Goal: Information Seeking & Learning: Learn about a topic

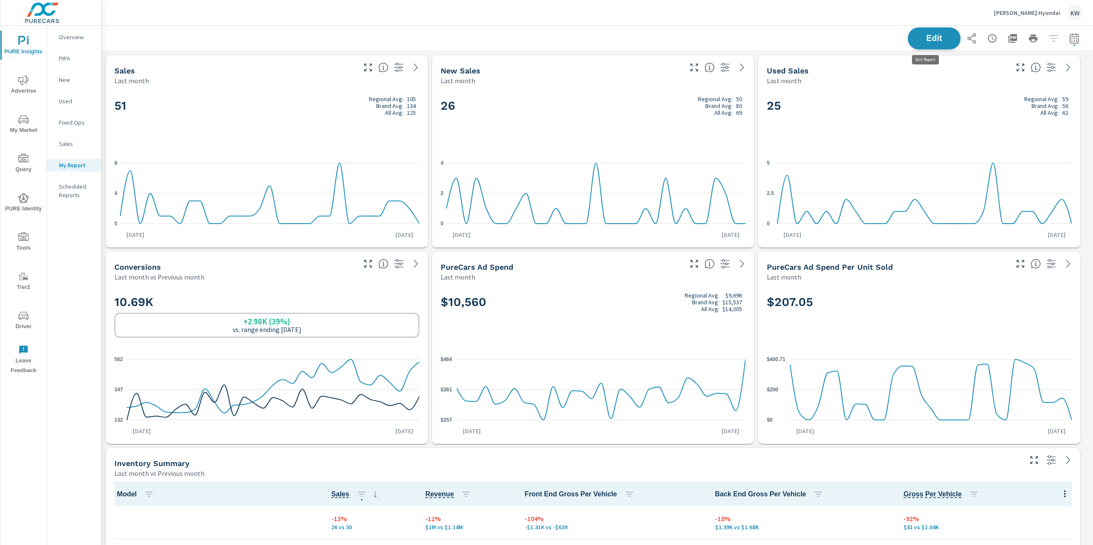
click at [923, 41] on span "Edit" at bounding box center [934, 38] width 35 height 8
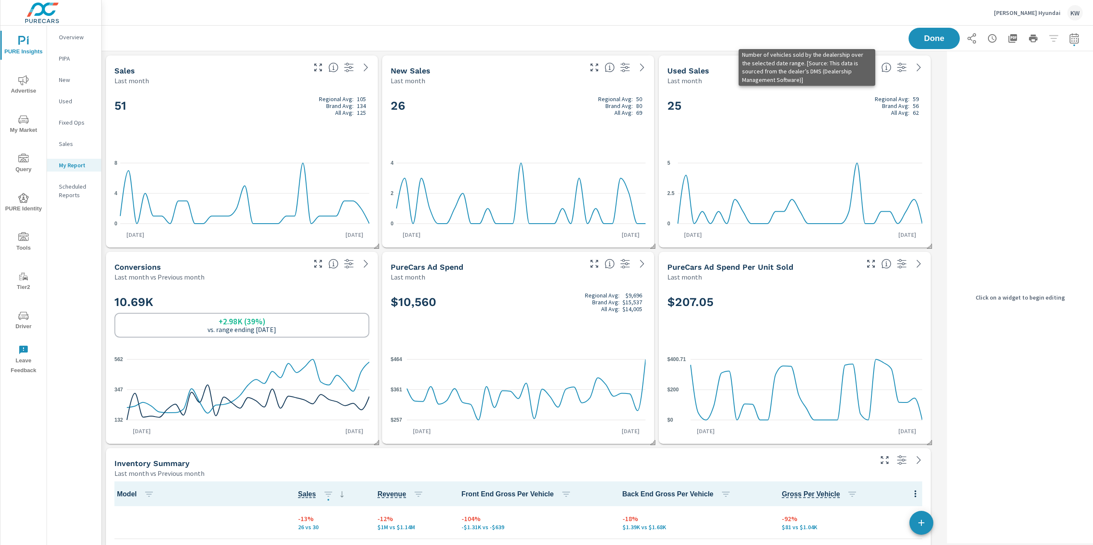
scroll to position [3263, 851]
click at [509, 127] on div "26 Regional Avg: 50 Brand Avg: 80 All Avg: 69" at bounding box center [518, 120] width 255 height 52
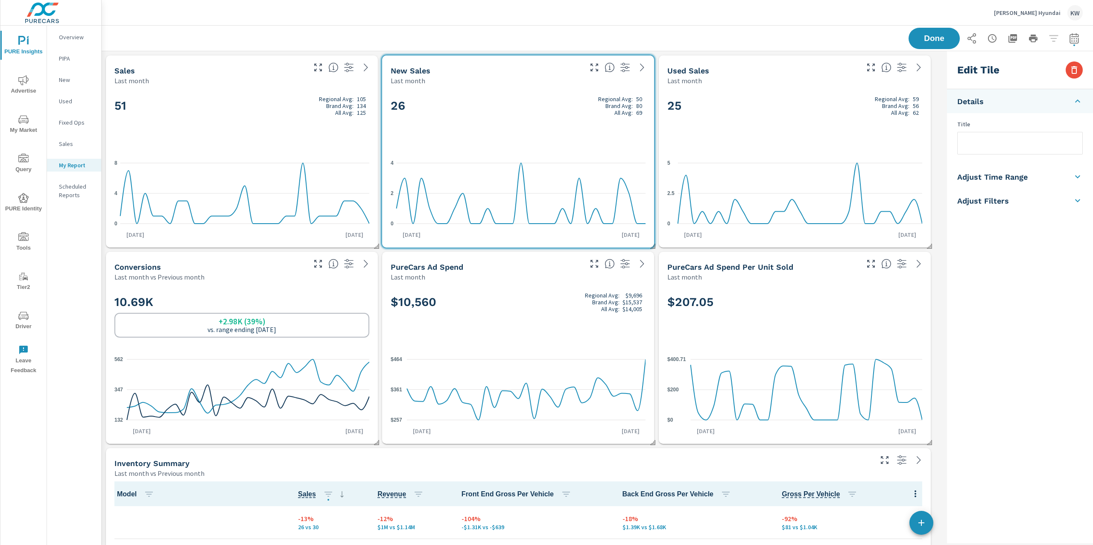
click at [1034, 179] on li "Adjust Time Range" at bounding box center [1020, 177] width 146 height 24
click at [1008, 154] on input "checkbox" at bounding box center [1000, 152] width 49 height 16
checkbox input "true"
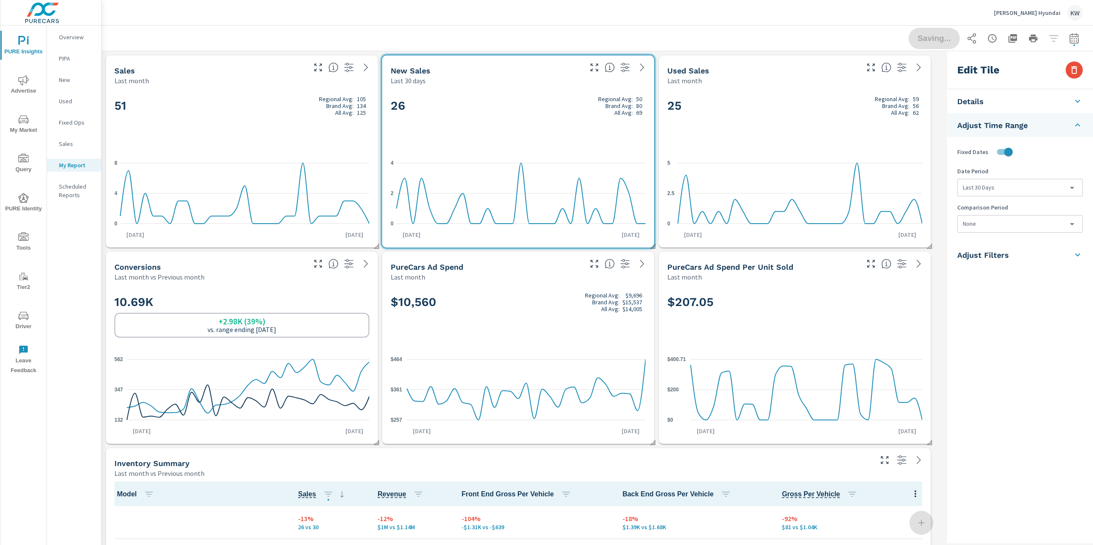
click at [1007, 190] on body "PURE Insights Advertise My Market Query PURE Identity Tools Tier2 Driver Leave …" at bounding box center [546, 272] width 1093 height 545
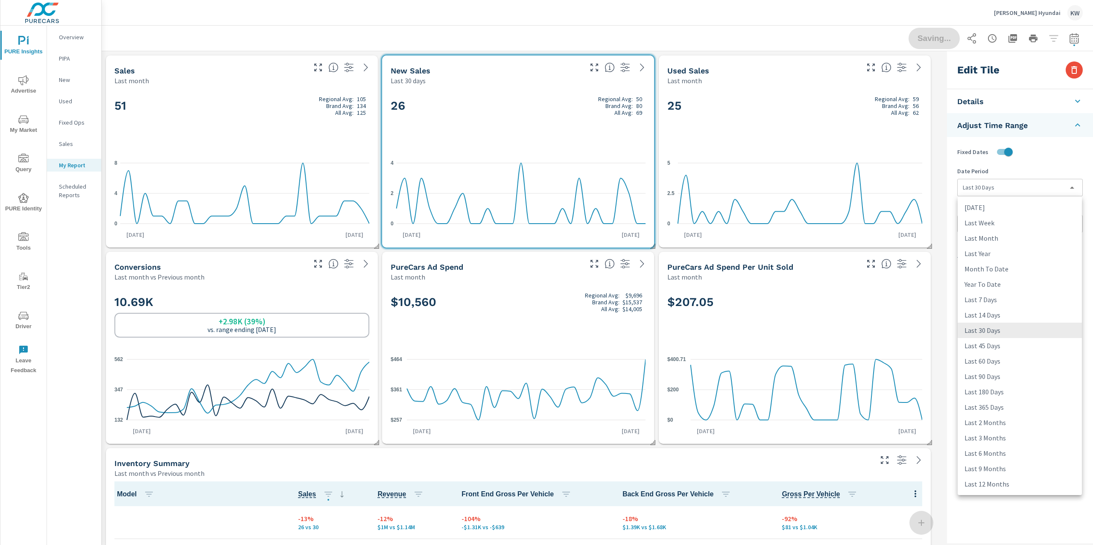
click at [1006, 237] on li "Last Month" at bounding box center [1020, 238] width 124 height 15
type input "lastMonth"
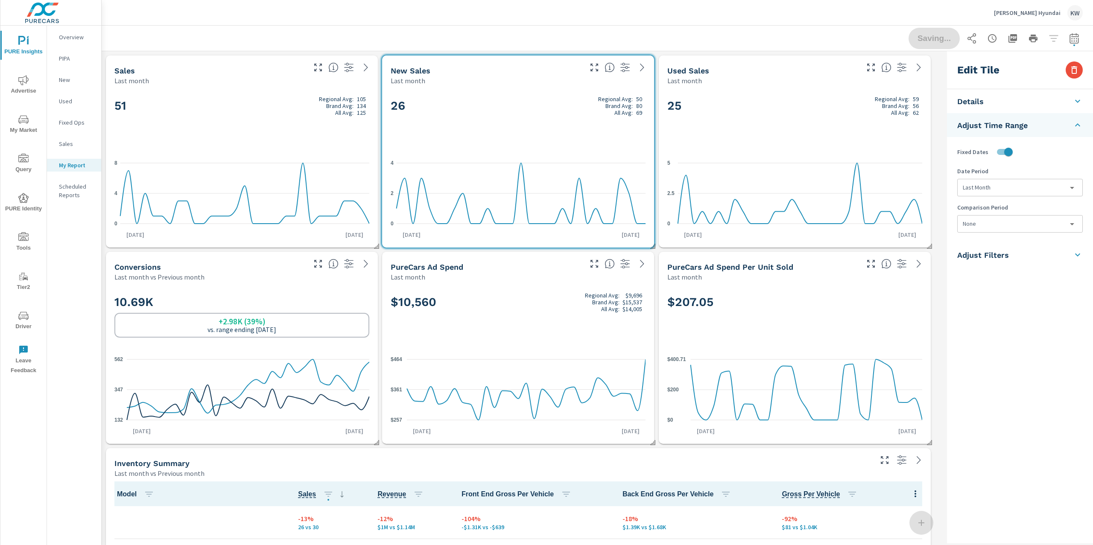
click at [995, 221] on body "PURE Insights Advertise My Market Query PURE Identity Tools Tier2 Driver Leave …" at bounding box center [546, 272] width 1093 height 545
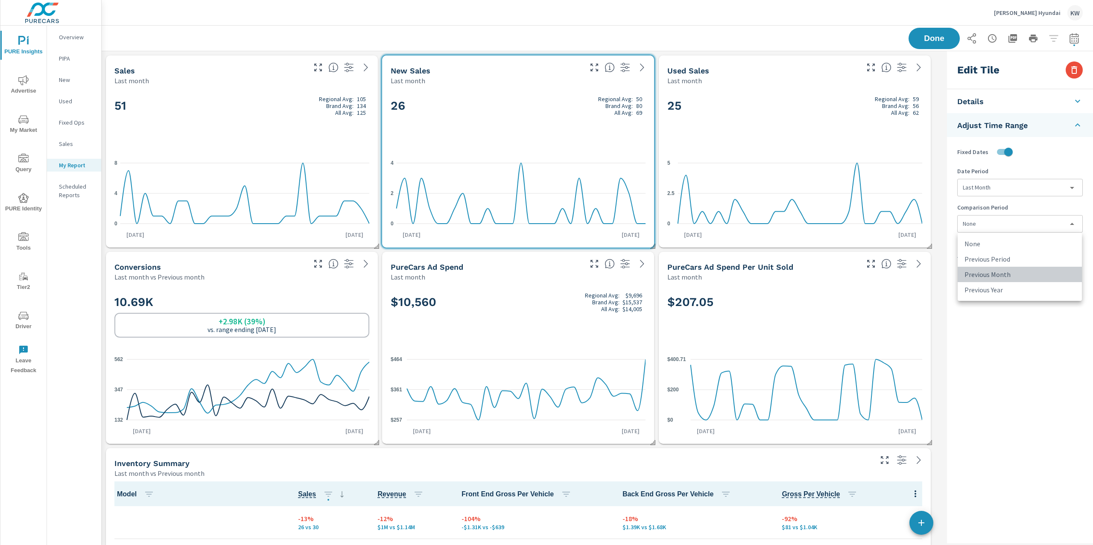
click at [1004, 277] on li "Previous Month" at bounding box center [1020, 274] width 124 height 15
type input "lastMonth"
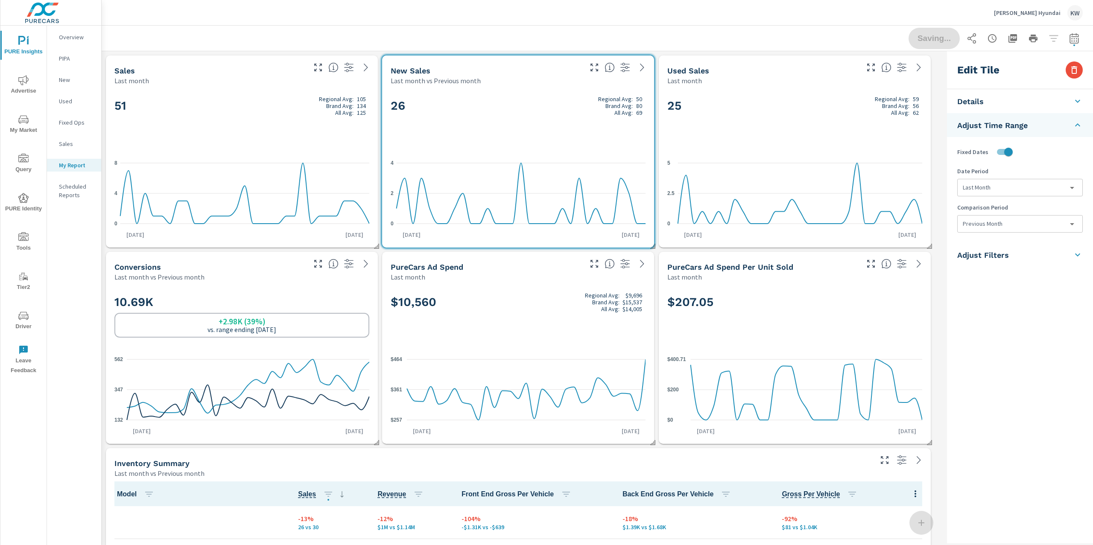
click at [872, 146] on div "25 Regional Avg: 59 Brand Avg: 56 All Avg: 62 0 2.5 5 Aug 1st Aug 31st" at bounding box center [794, 166] width 265 height 155
checkbox input "false"
type input "last30Days"
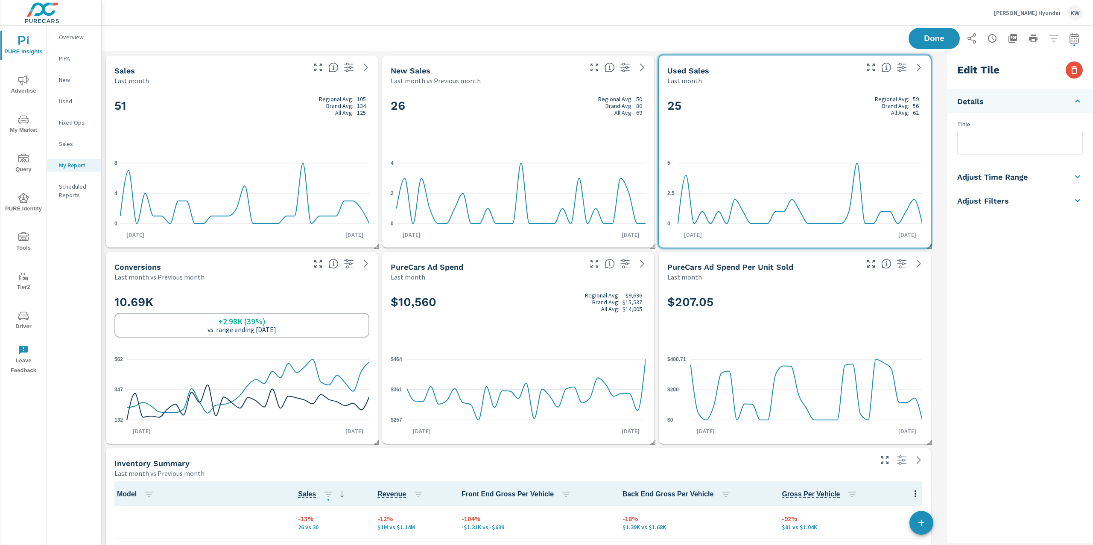
click at [1013, 174] on h5 "Adjust Time Range" at bounding box center [992, 177] width 70 height 10
drag, startPoint x: 1009, startPoint y: 147, endPoint x: 1016, endPoint y: 153, distance: 9.5
click at [1010, 149] on input "checkbox" at bounding box center [1000, 152] width 49 height 16
checkbox input "true"
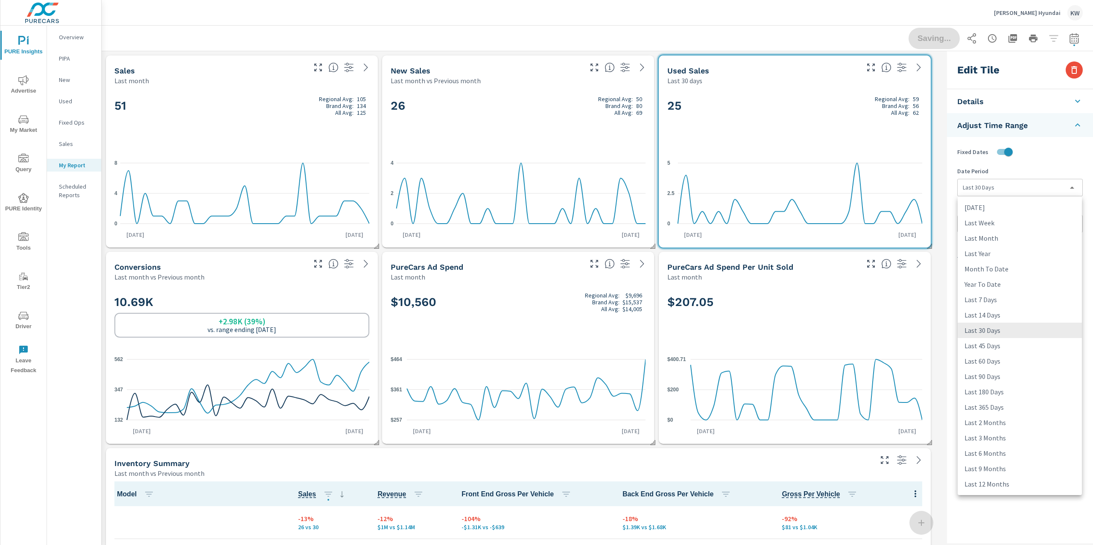
click at [1026, 190] on body "PURE Insights Advertise My Market Query PURE Identity Tools Tier2 Driver Leave …" at bounding box center [546, 272] width 1093 height 545
click at [1015, 235] on li "Last Month" at bounding box center [1020, 238] width 124 height 15
type input "lastMonth"
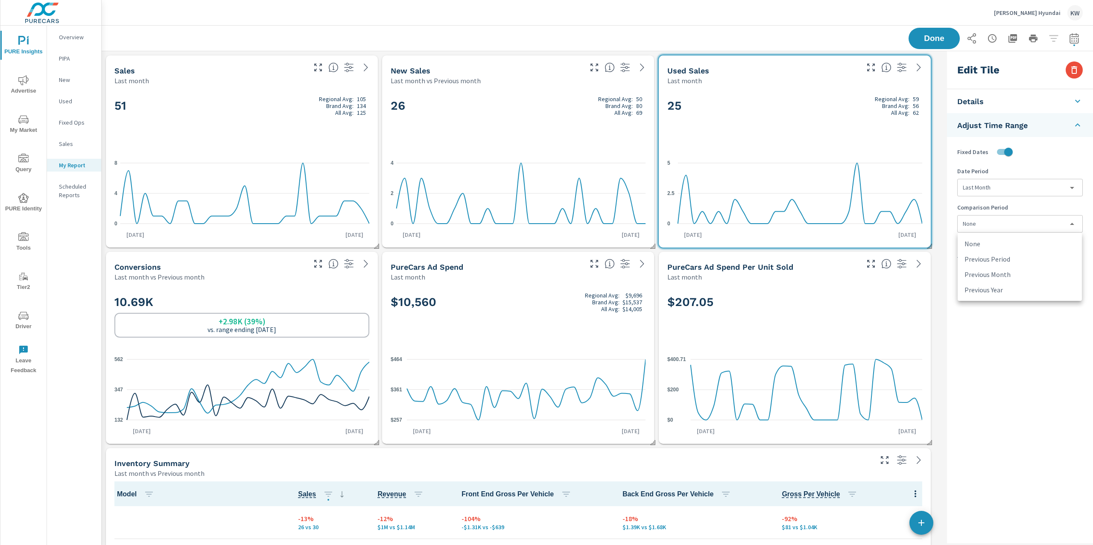
click at [1015, 224] on body "PURE Insights Advertise My Market Query PURE Identity Tools Tier2 Driver Leave …" at bounding box center [546, 272] width 1093 height 545
click at [1018, 287] on li "Previous Year" at bounding box center [1020, 289] width 124 height 15
type input "lastYear"
click at [939, 44] on button "Done" at bounding box center [934, 38] width 53 height 22
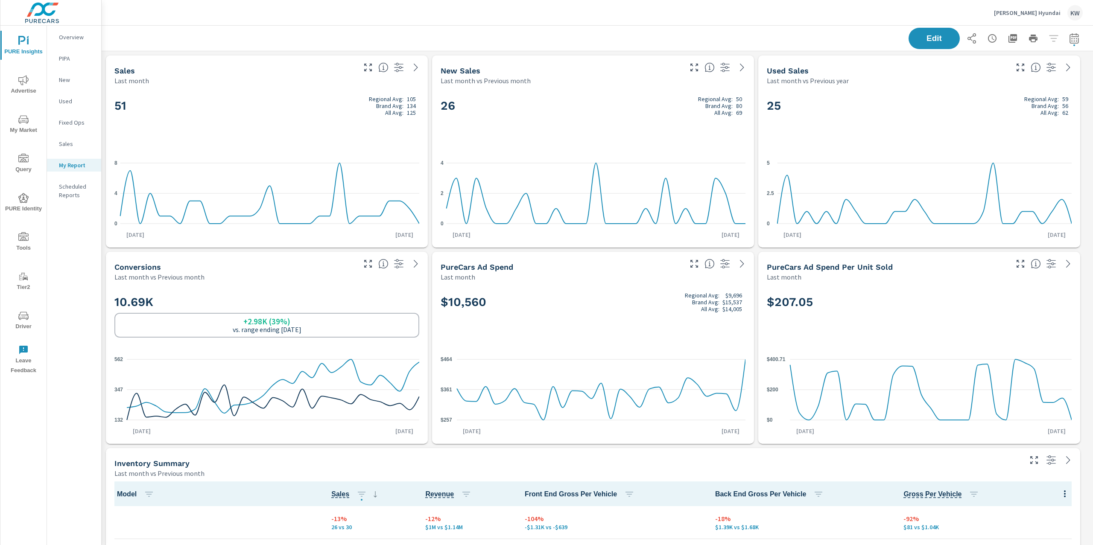
scroll to position [3263, 1001]
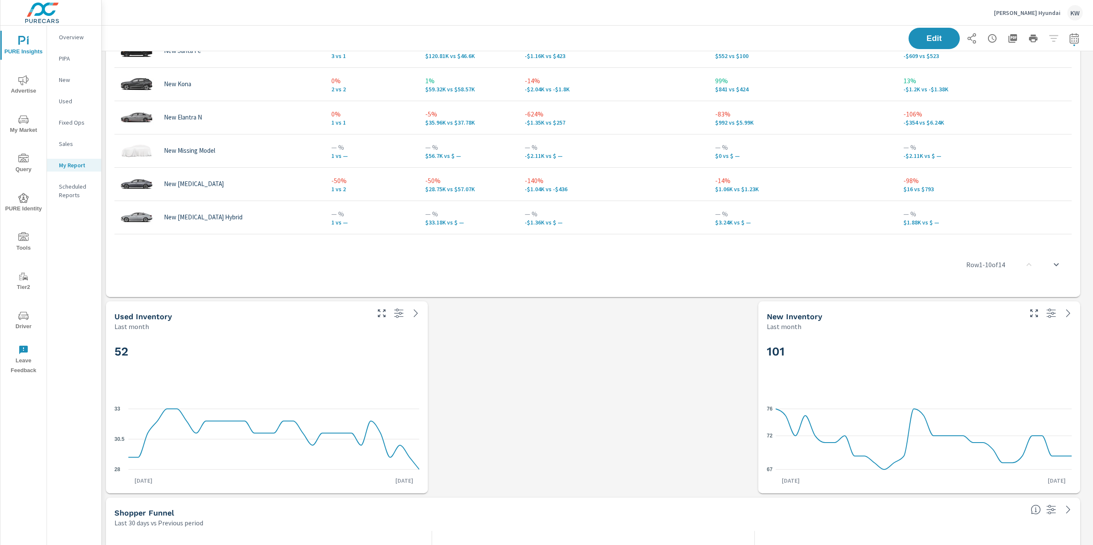
scroll to position [651, 0]
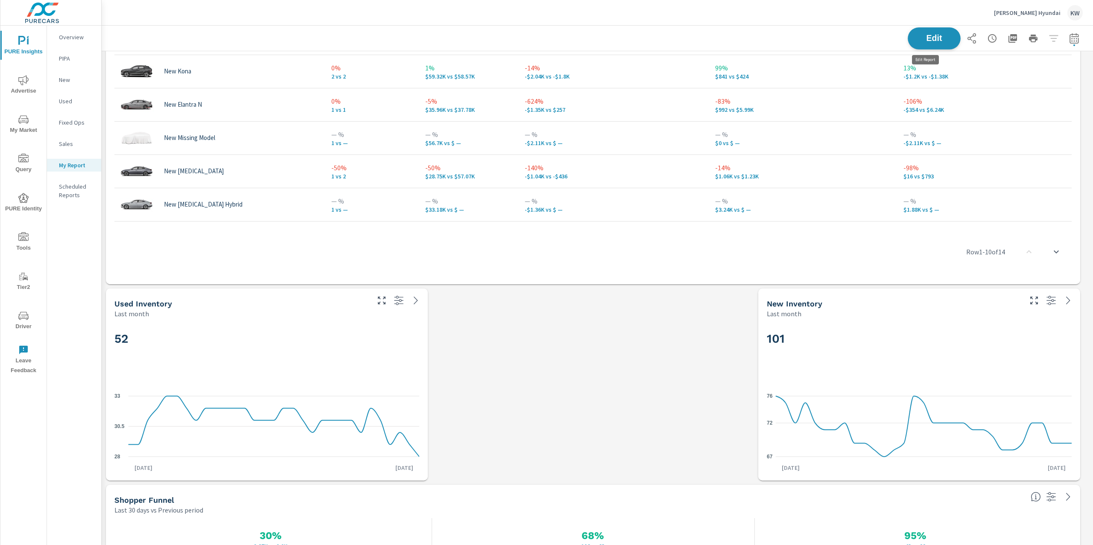
click at [932, 44] on button "Edit" at bounding box center [934, 38] width 53 height 22
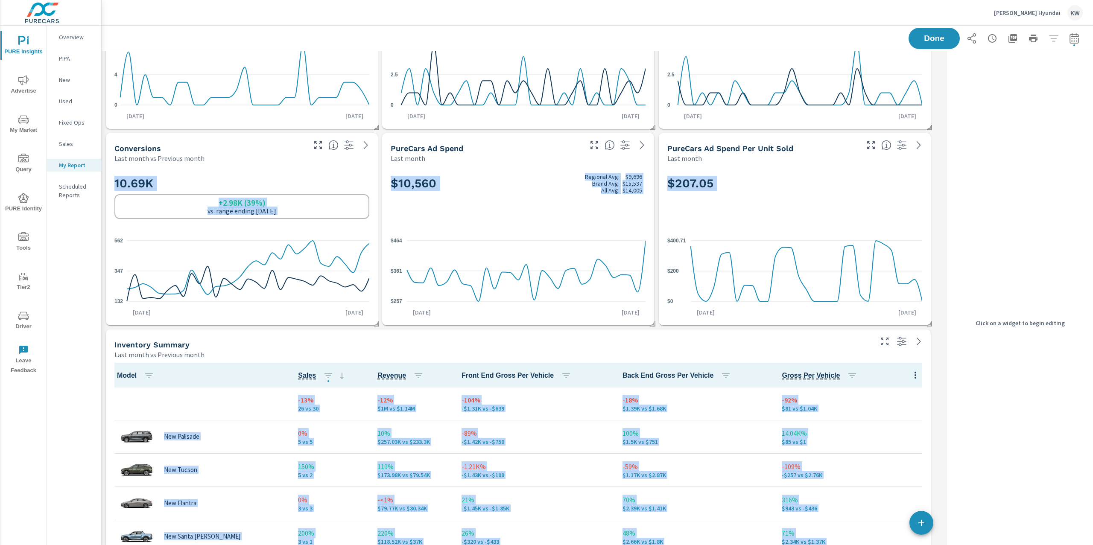
scroll to position [0, 0]
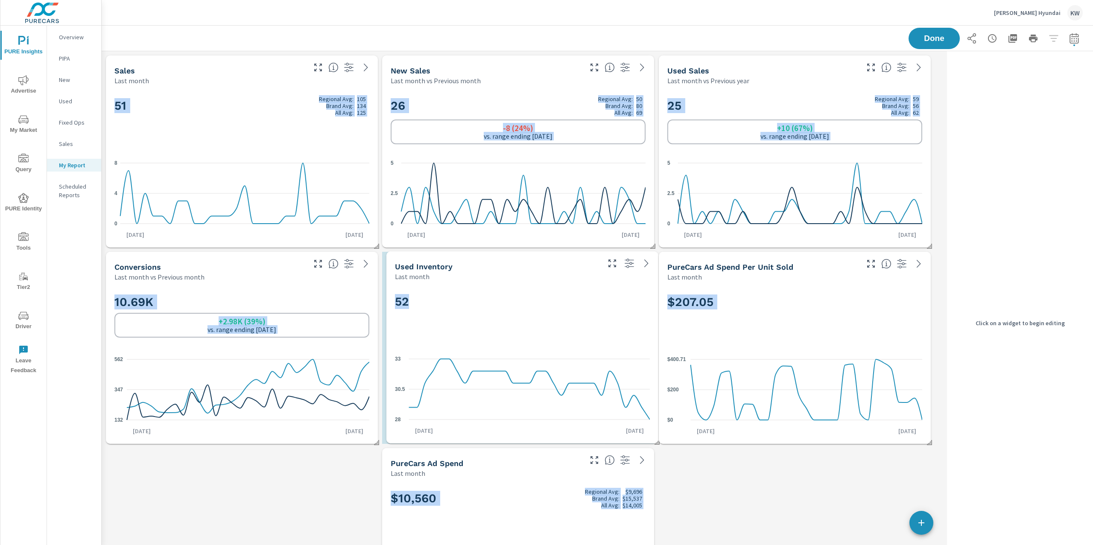
drag, startPoint x: 266, startPoint y: 345, endPoint x: 546, endPoint y: 308, distance: 283.0
click at [546, 308] on h2 "52" at bounding box center [522, 301] width 255 height 15
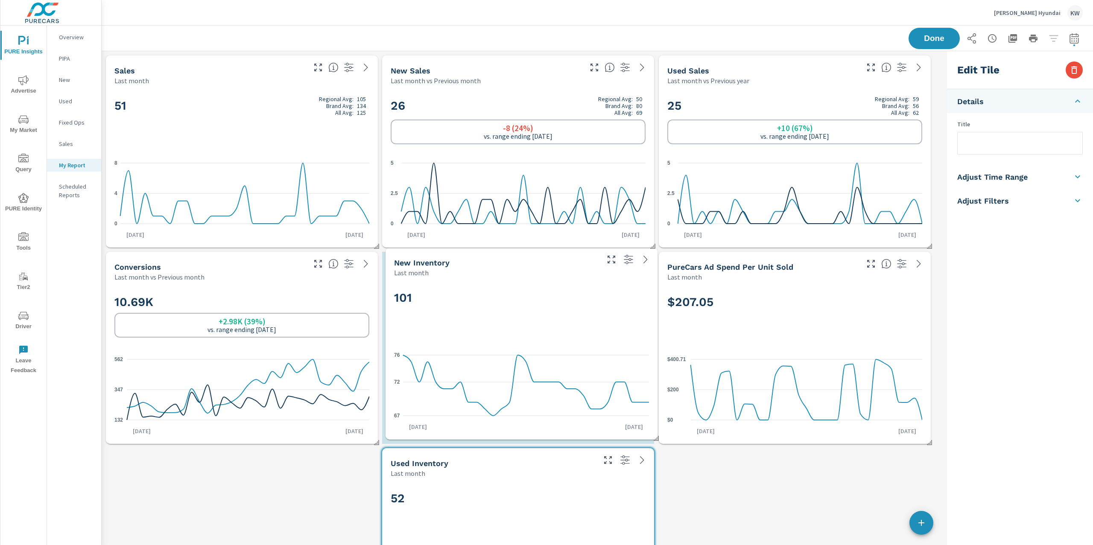
drag, startPoint x: 816, startPoint y: 462, endPoint x: 542, endPoint y: 307, distance: 314.2
click at [542, 307] on div "101" at bounding box center [521, 312] width 255 height 52
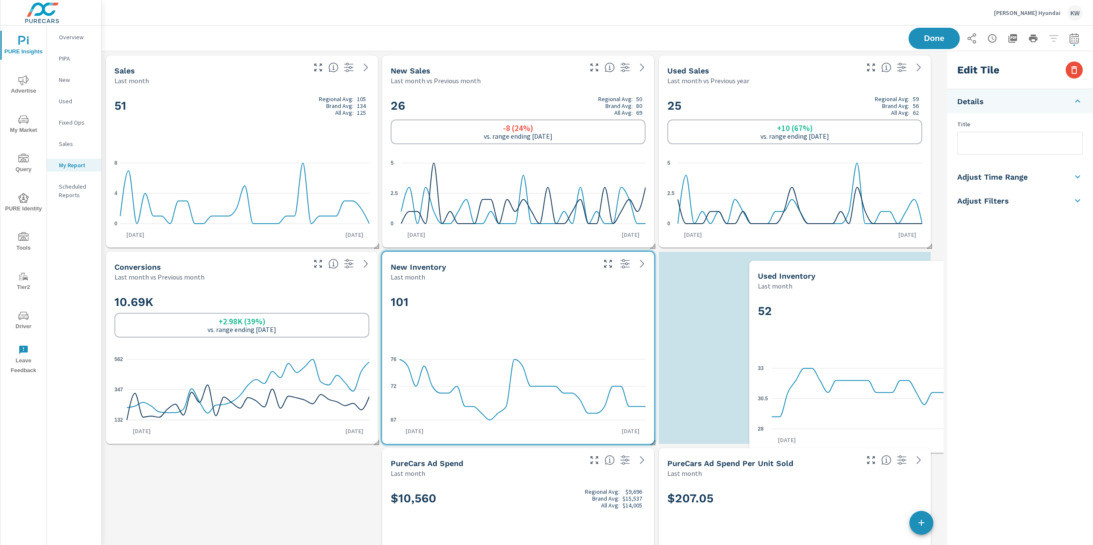
scroll to position [4, 4]
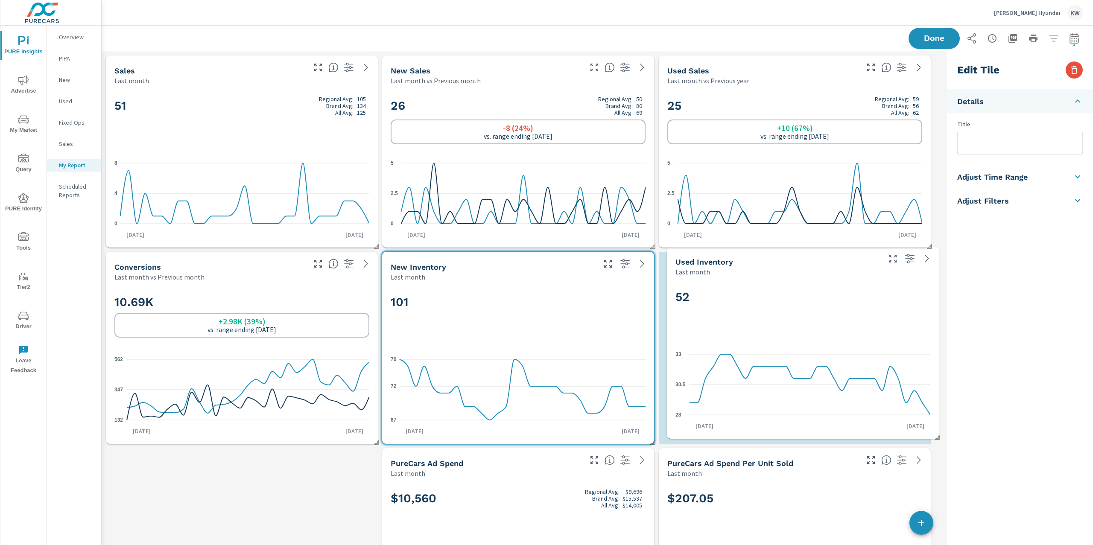
drag, startPoint x: 516, startPoint y: 473, endPoint x: 801, endPoint y: 272, distance: 348.9
click at [801, 272] on div "Last month" at bounding box center [778, 272] width 204 height 10
type input "last60Days"
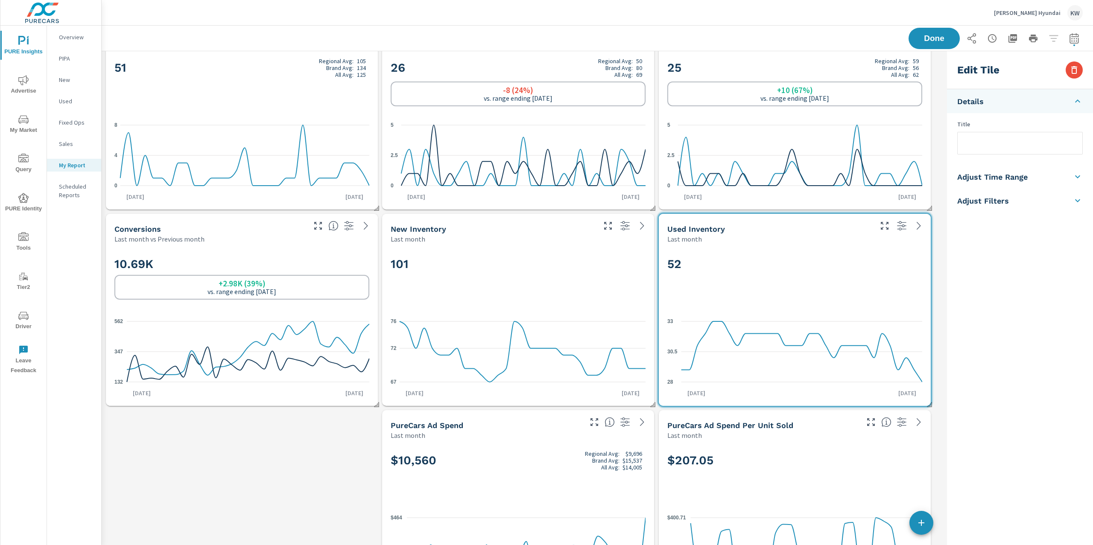
scroll to position [0, 0]
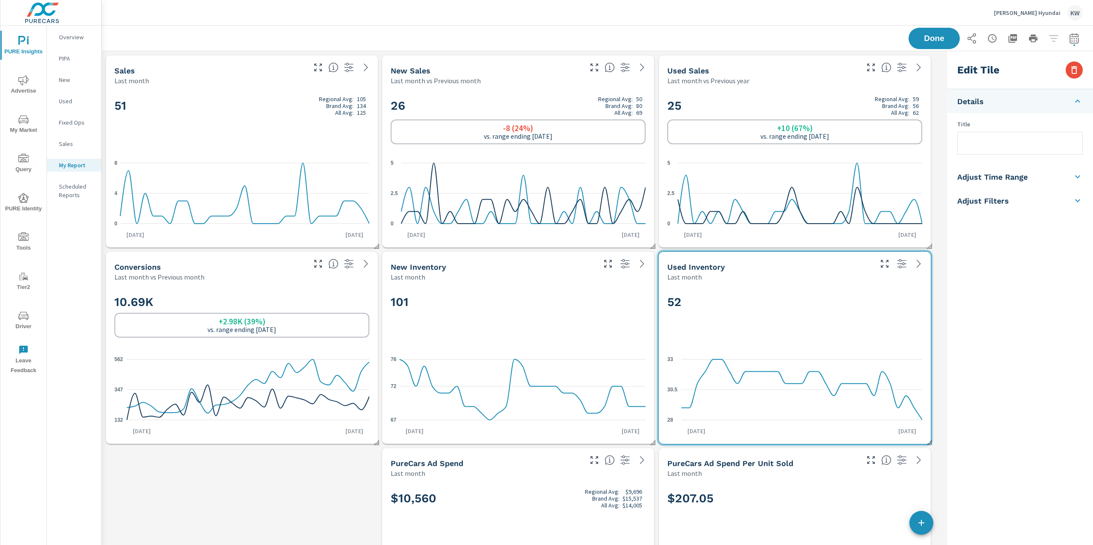
click at [1030, 178] on li "Adjust Time Range" at bounding box center [1020, 177] width 146 height 24
click at [1007, 155] on input "checkbox" at bounding box center [1000, 152] width 49 height 16
checkbox input "true"
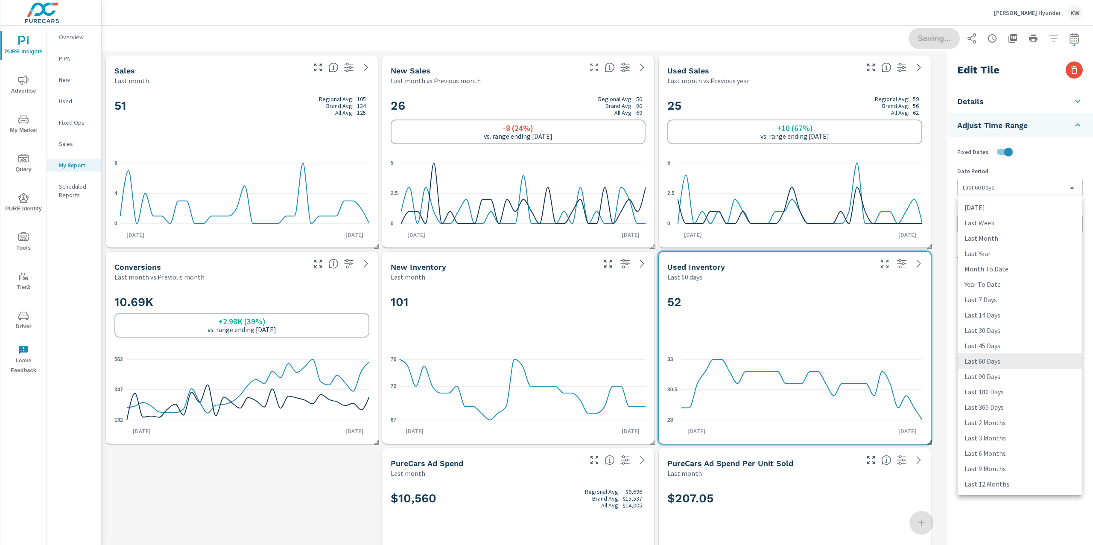
click at [1011, 183] on body "PURE Insights Advertise My Market Query PURE Identity Tools Tier2 Driver Leave …" at bounding box center [546, 272] width 1093 height 545
click at [1007, 350] on li "Last 45 Days" at bounding box center [1020, 345] width 124 height 15
type input "last45Days"
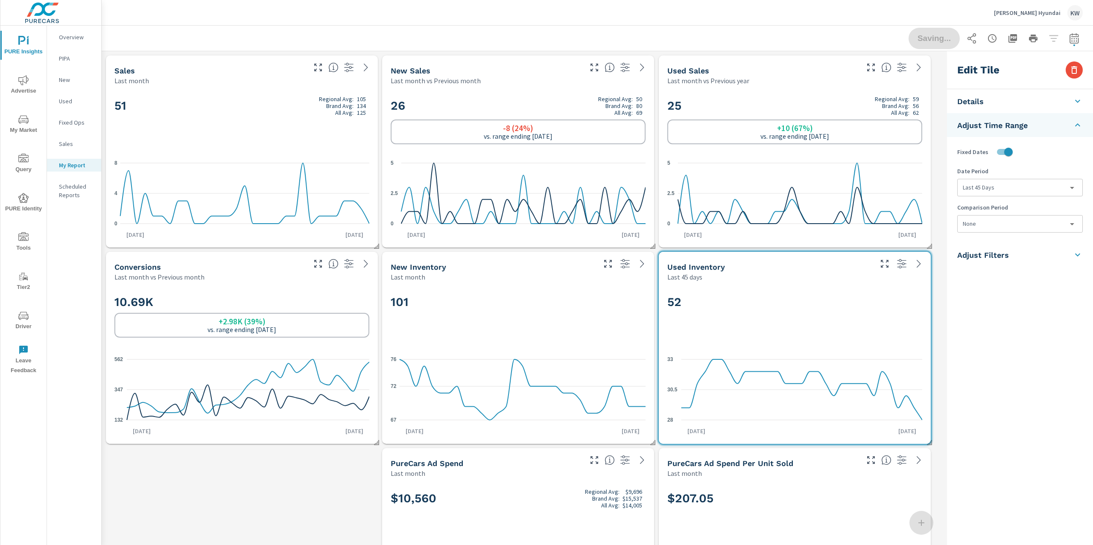
click at [615, 342] on div "101" at bounding box center [518, 316] width 255 height 52
checkbox input "false"
type input "last30Days"
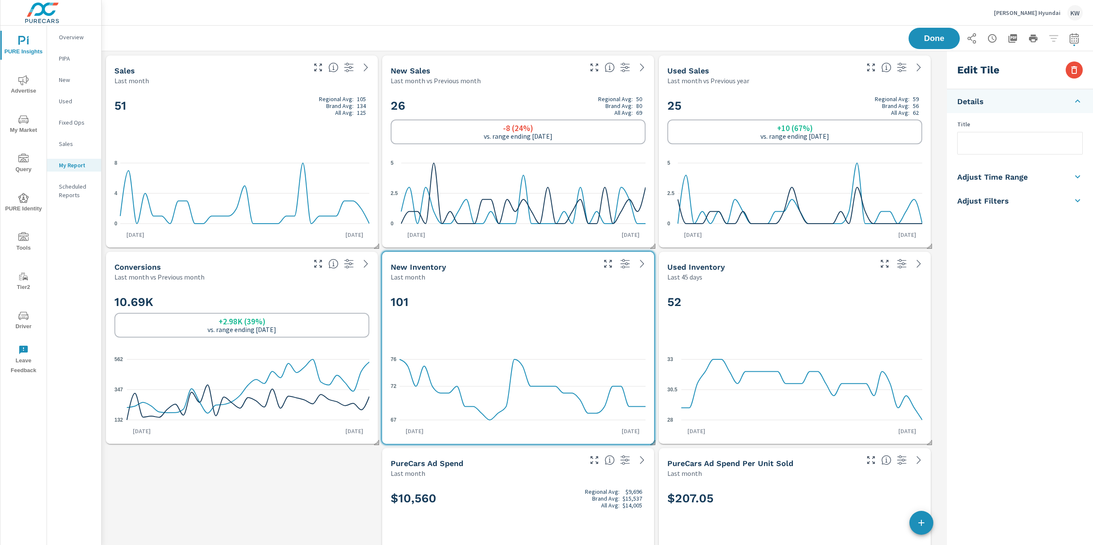
click at [1029, 177] on li "Adjust Time Range" at bounding box center [1020, 177] width 146 height 24
drag, startPoint x: 1007, startPoint y: 149, endPoint x: 1011, endPoint y: 152, distance: 4.5
click at [1008, 150] on input "checkbox" at bounding box center [1000, 152] width 49 height 16
checkbox input "true"
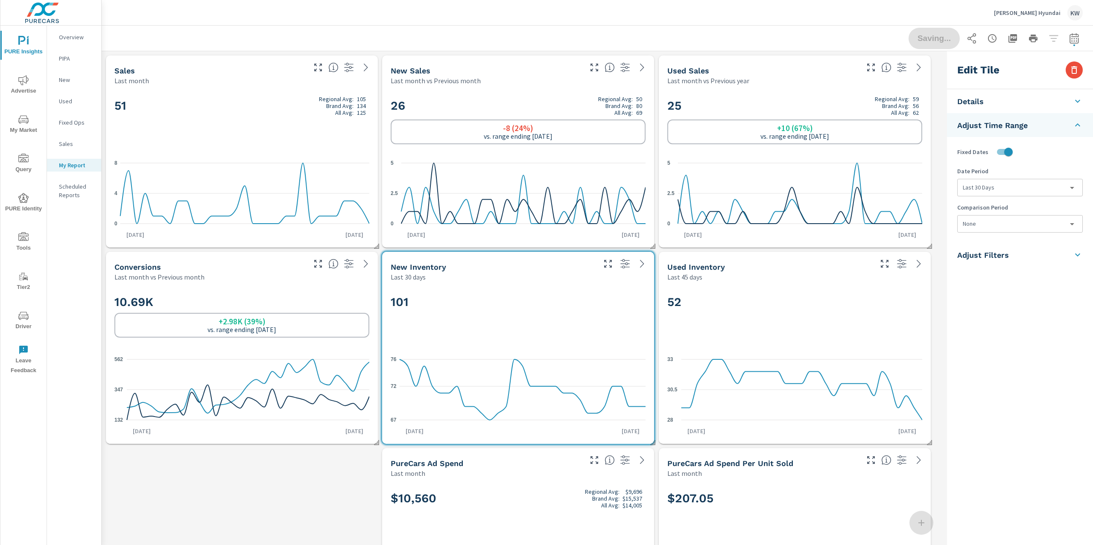
click at [1022, 187] on body "PURE Insights Advertise My Market Query PURE Identity Tools Tier2 Driver Leave …" at bounding box center [546, 272] width 1093 height 545
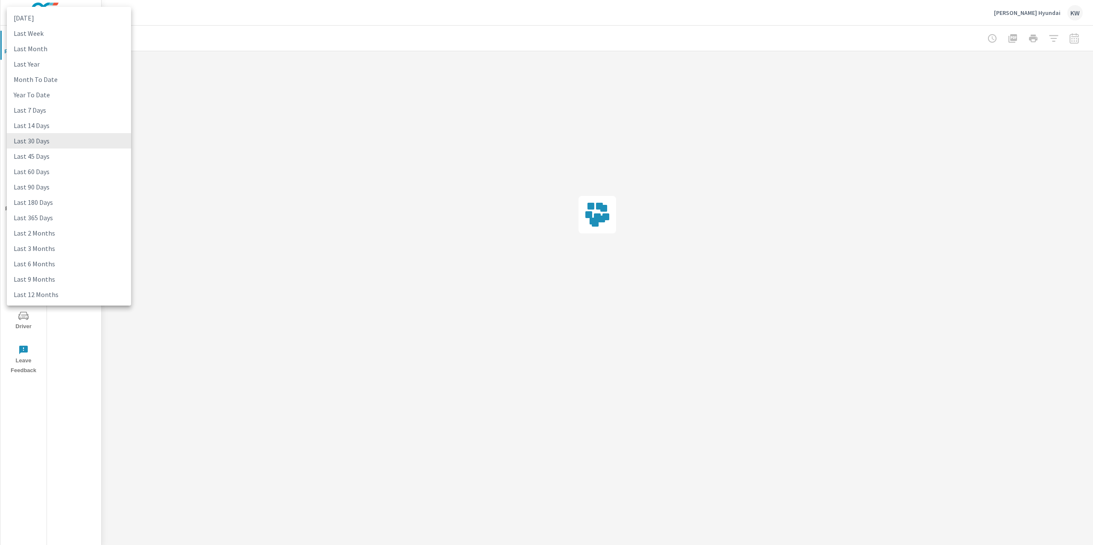
click at [996, 345] on div "Yesterday Last Week Last Month Last Year Month To Date Year To Date Last 7 Days…" at bounding box center [546, 272] width 1093 height 545
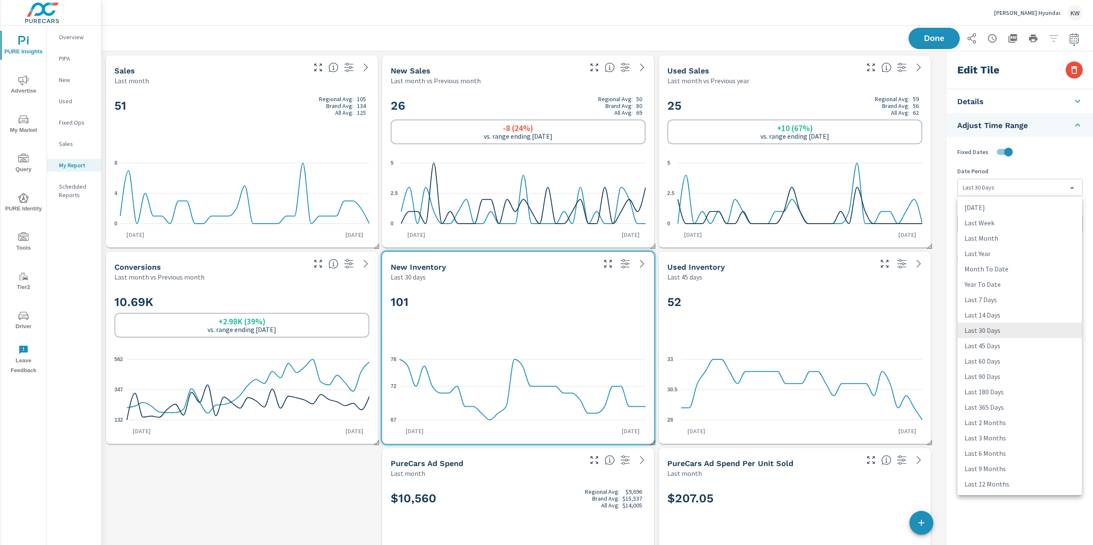
scroll to position [0, 0]
click at [988, 348] on li "Last 45 Days" at bounding box center [1020, 345] width 124 height 15
type input "last45Days"
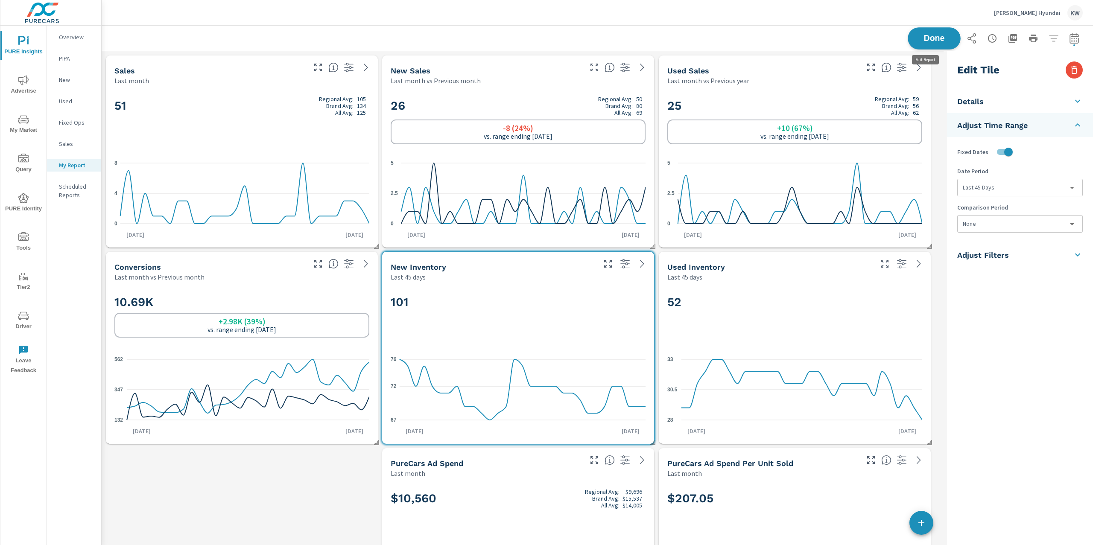
scroll to position [3263, 851]
click at [917, 38] on span "Done" at bounding box center [934, 38] width 35 height 8
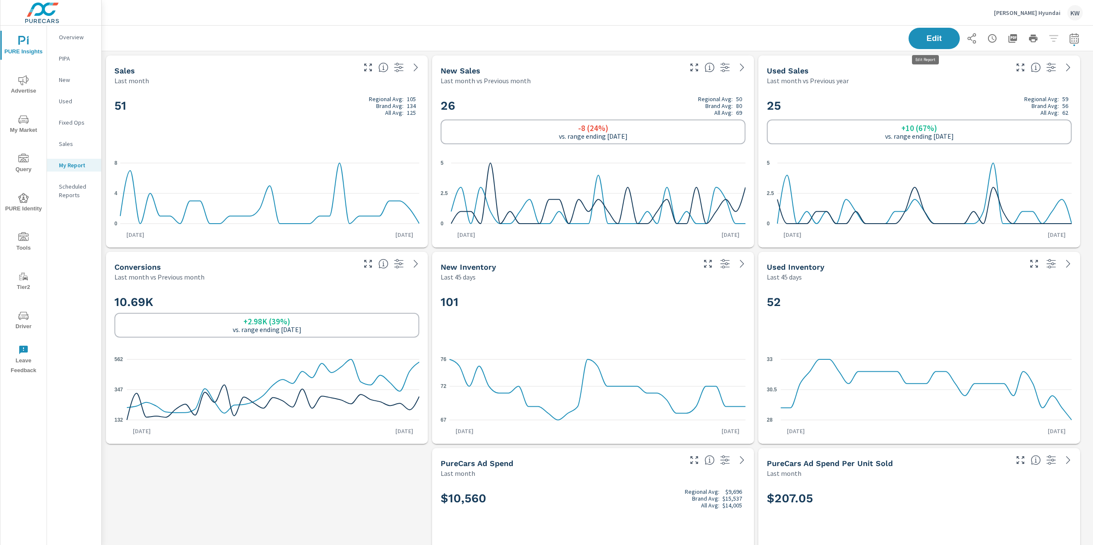
scroll to position [3263, 1001]
click at [82, 42] on div "Overview" at bounding box center [74, 37] width 54 height 13
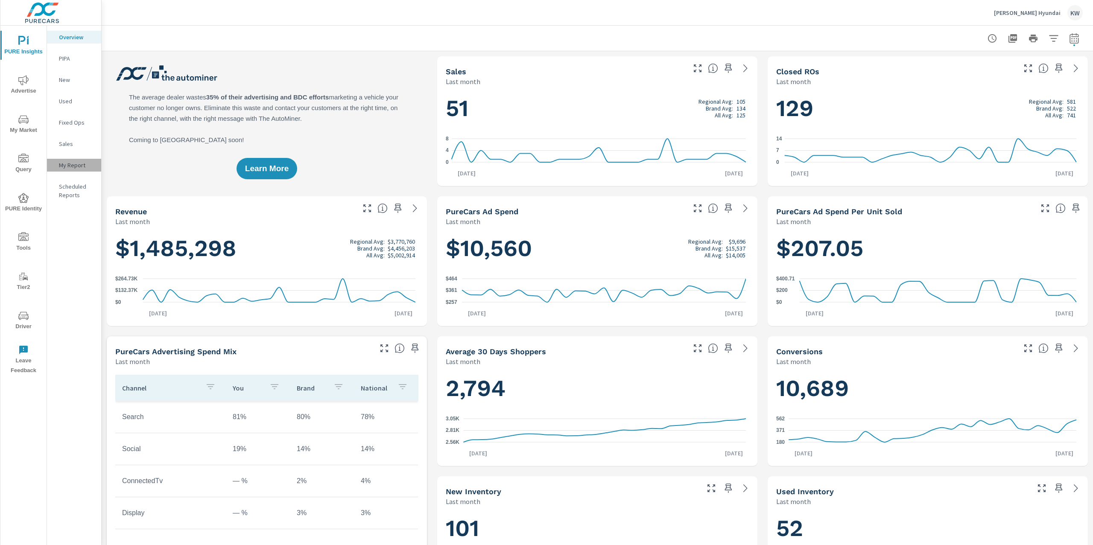
click at [87, 164] on p "My Report" at bounding box center [76, 165] width 35 height 9
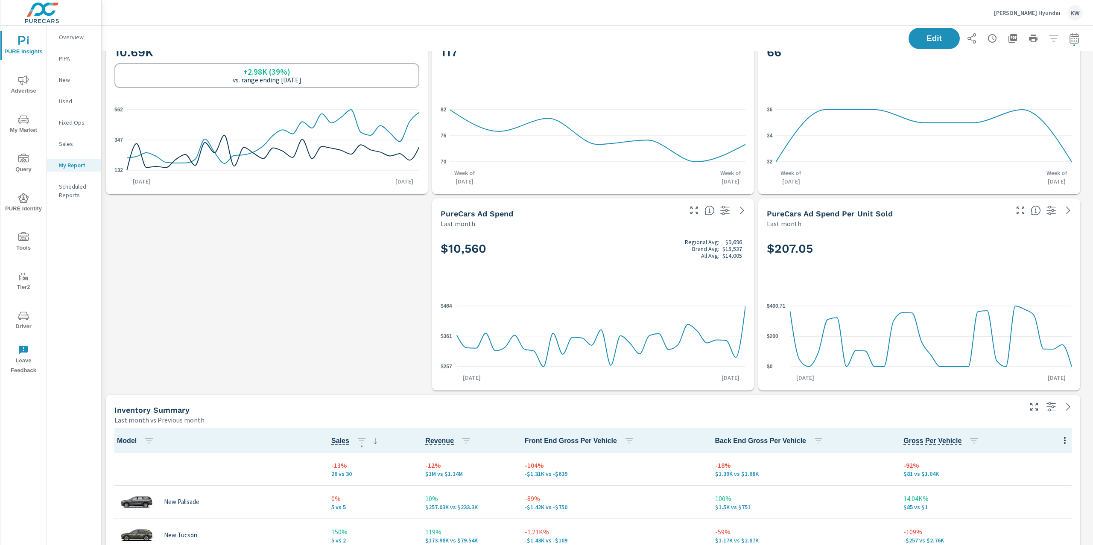
scroll to position [274, 0]
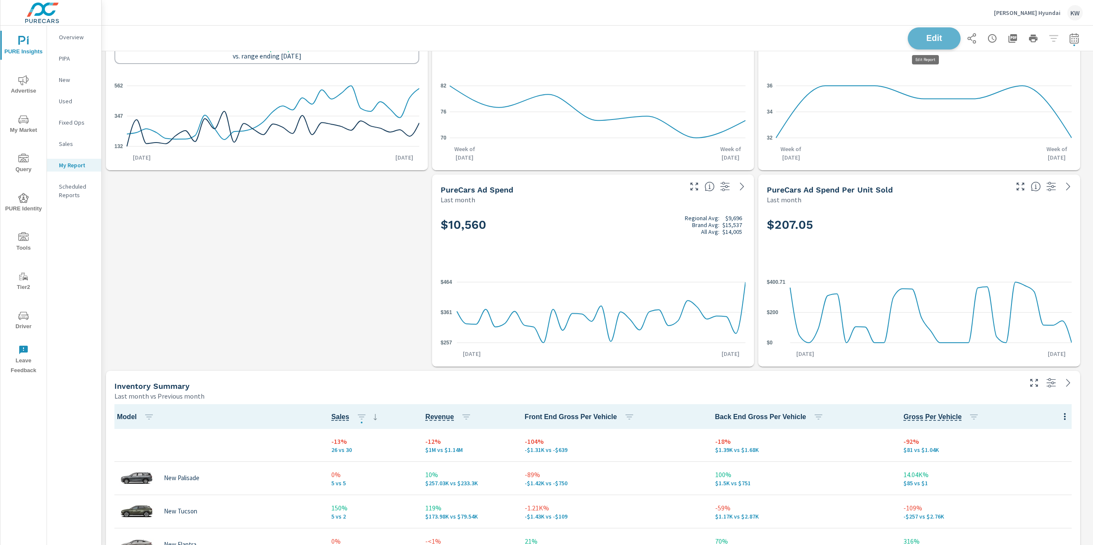
click at [908, 39] on button "Edit" at bounding box center [934, 38] width 53 height 22
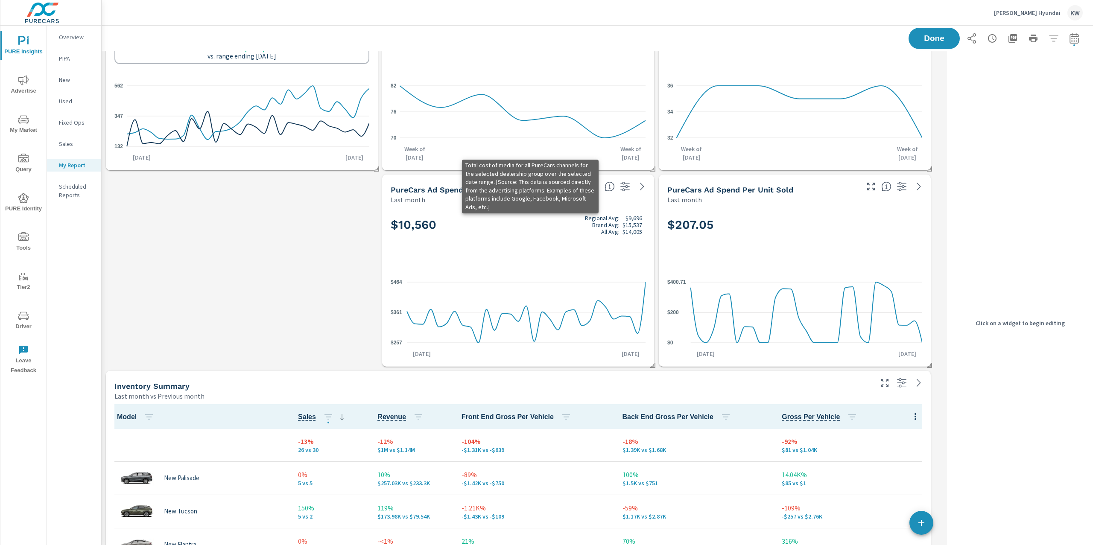
scroll to position [3263, 851]
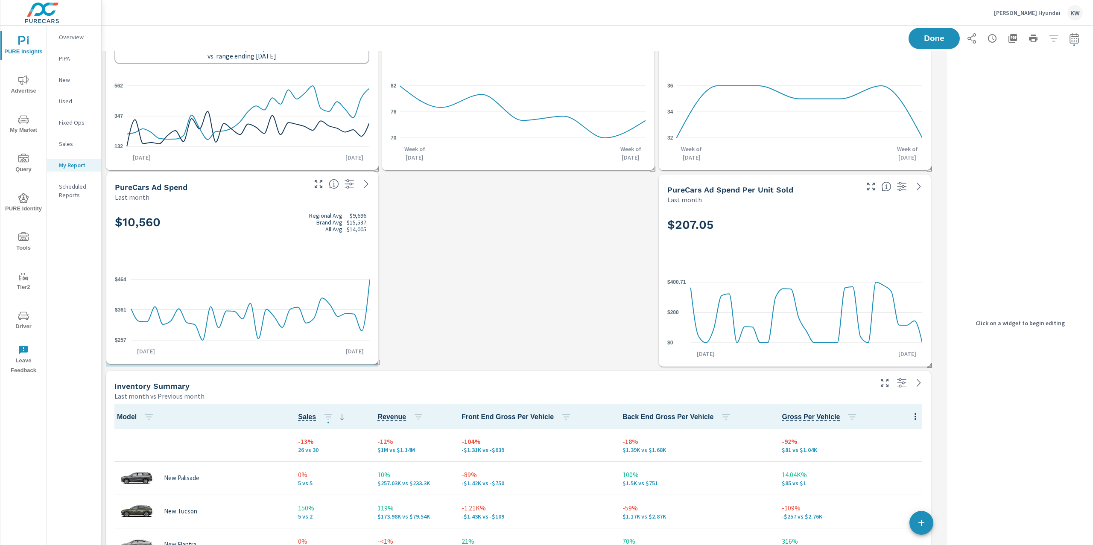
drag, startPoint x: 568, startPoint y: 204, endPoint x: 293, endPoint y: 202, distance: 275.9
click at [293, 202] on div "Last month" at bounding box center [210, 197] width 190 height 10
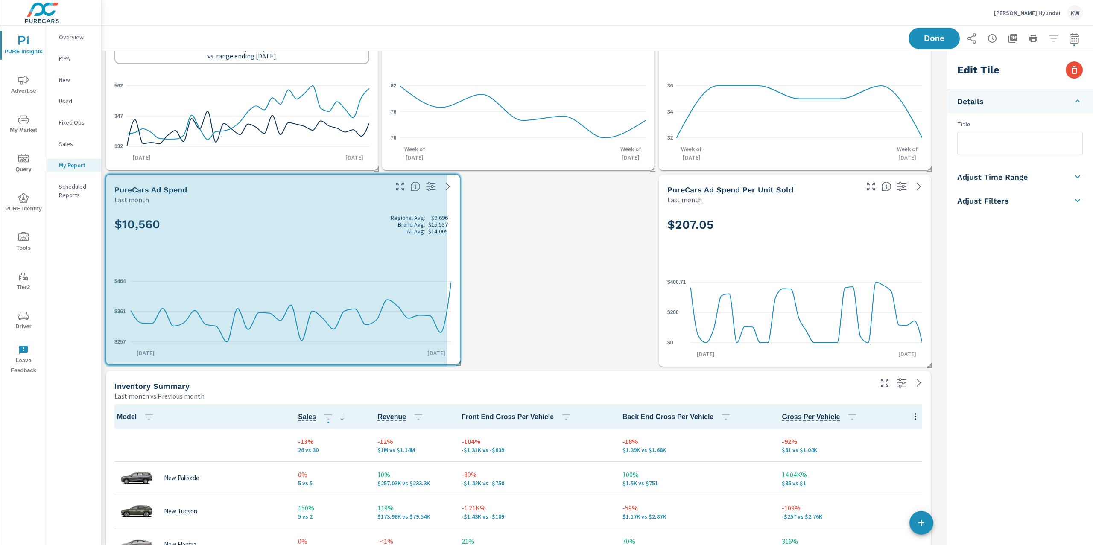
drag, startPoint x: 378, startPoint y: 363, endPoint x: 460, endPoint y: 360, distance: 82.0
click at [460, 360] on span at bounding box center [455, 360] width 9 height 9
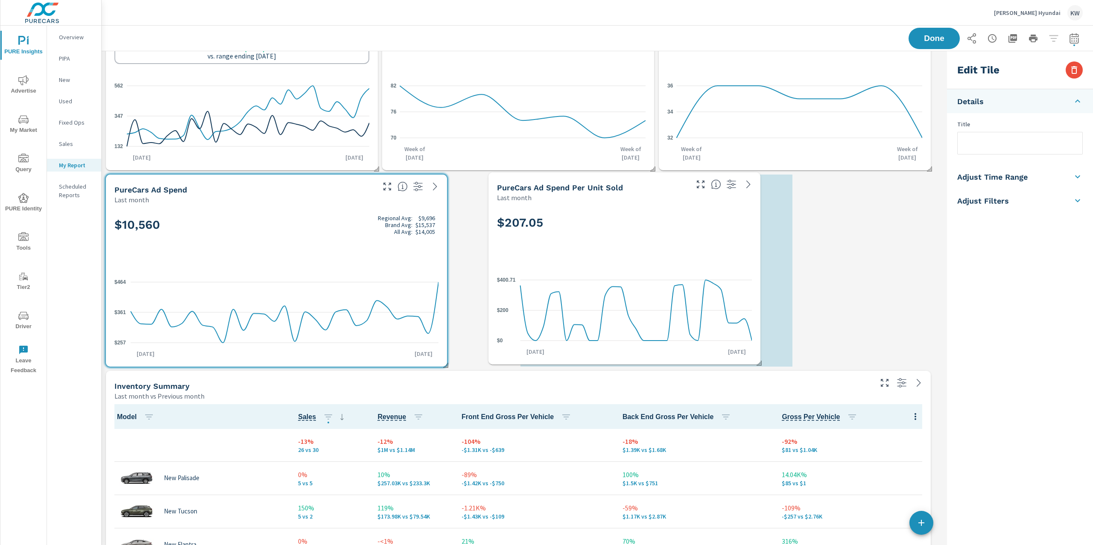
drag, startPoint x: 825, startPoint y: 258, endPoint x: 658, endPoint y: 262, distance: 167.0
click at [658, 261] on div "$207.05" at bounding box center [624, 237] width 255 height 52
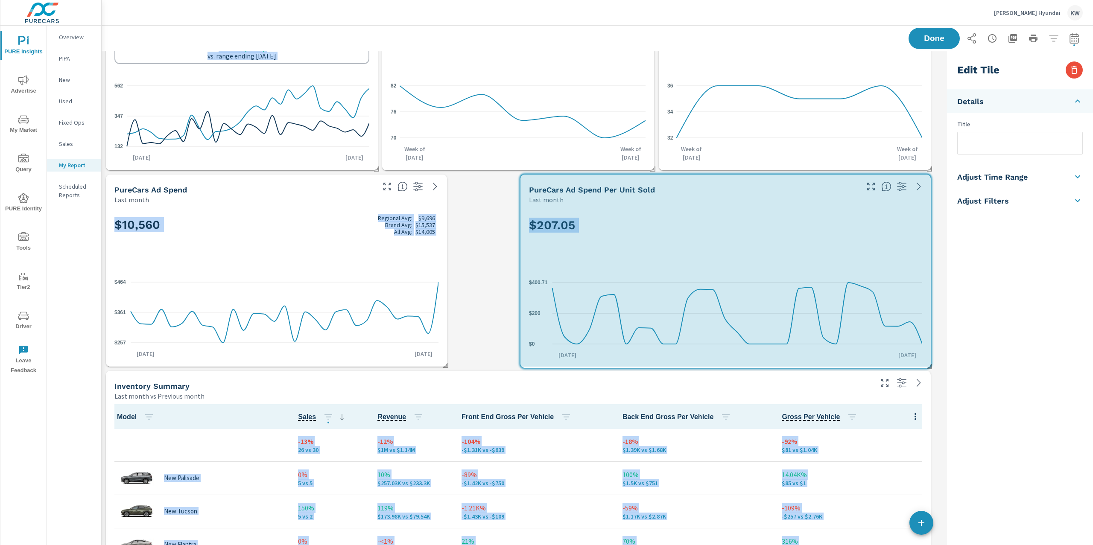
drag, startPoint x: 792, startPoint y: 364, endPoint x: 937, endPoint y: 365, distance: 144.8
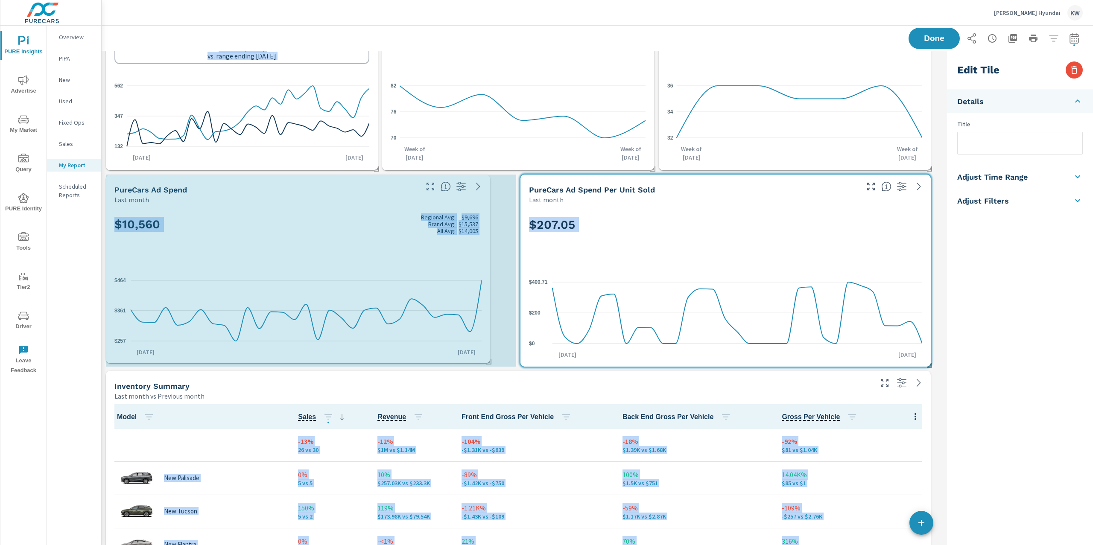
drag, startPoint x: 446, startPoint y: 364, endPoint x: 490, endPoint y: 360, distance: 43.7
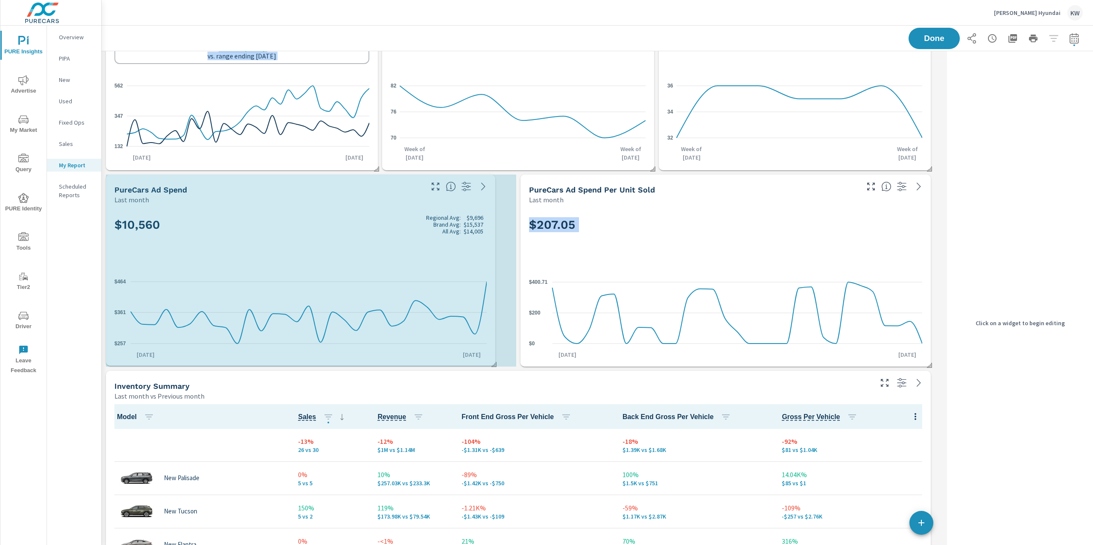
drag, startPoint x: 513, startPoint y: 362, endPoint x: 492, endPoint y: 361, distance: 20.9
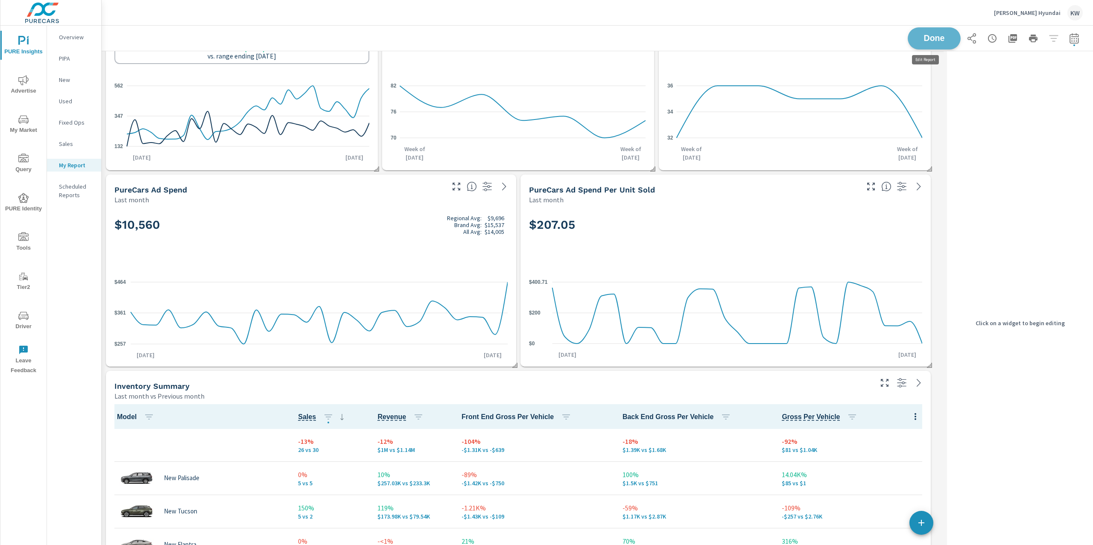
click at [926, 35] on span "Done" at bounding box center [934, 38] width 35 height 8
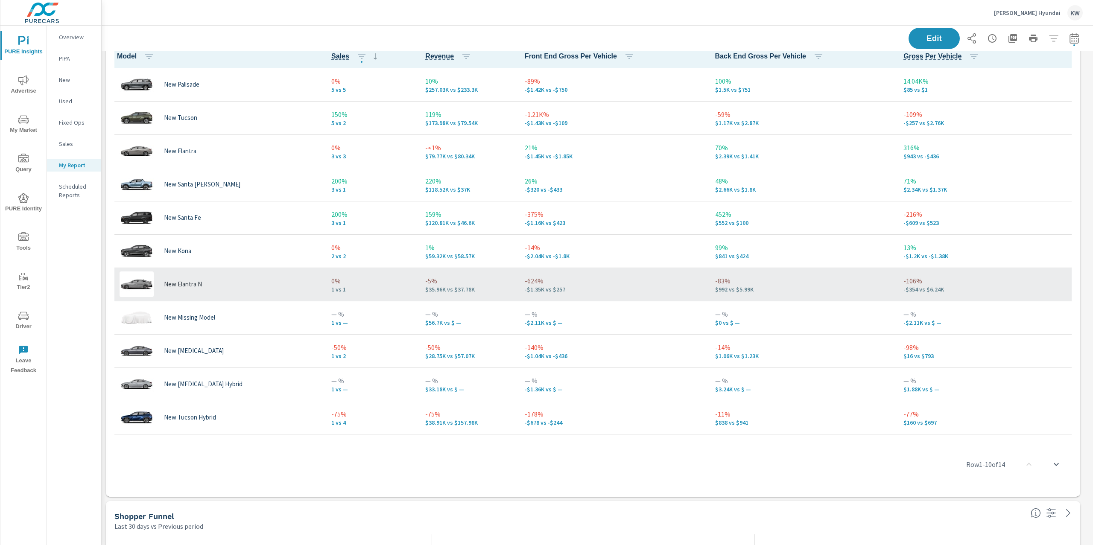
scroll to position [79, 0]
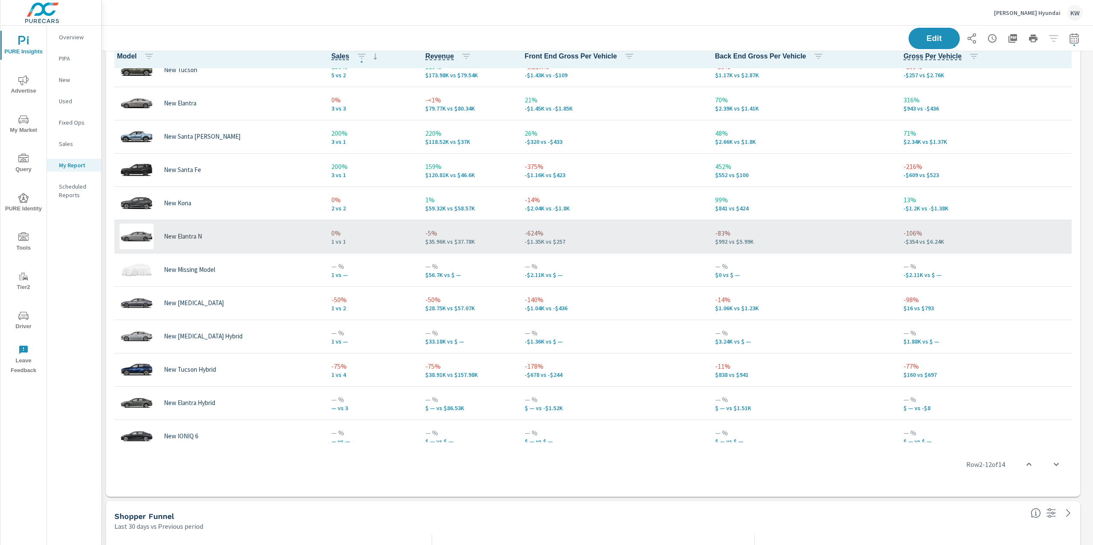
scroll to position [108, 0]
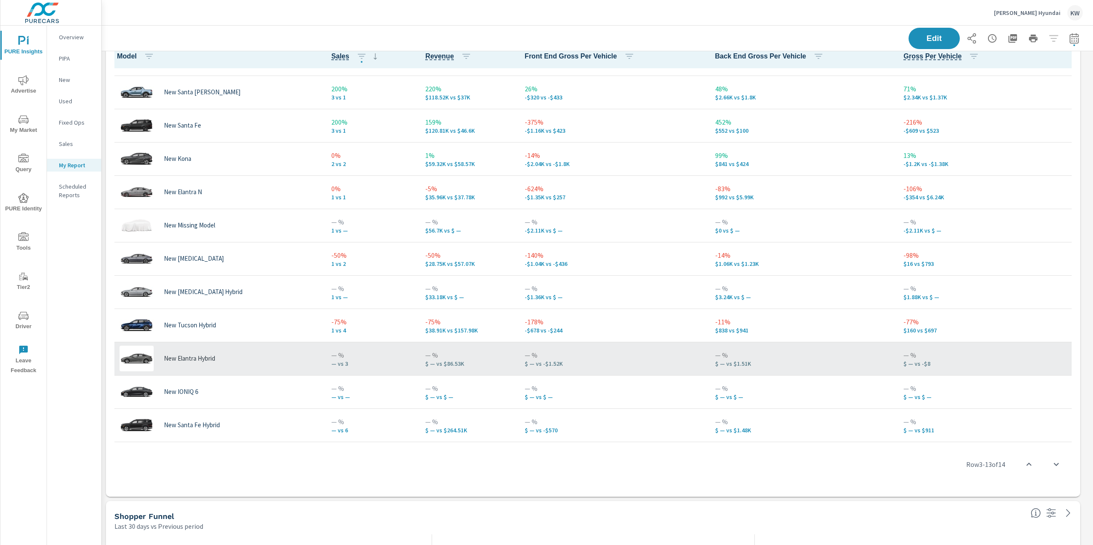
scroll to position [127, 0]
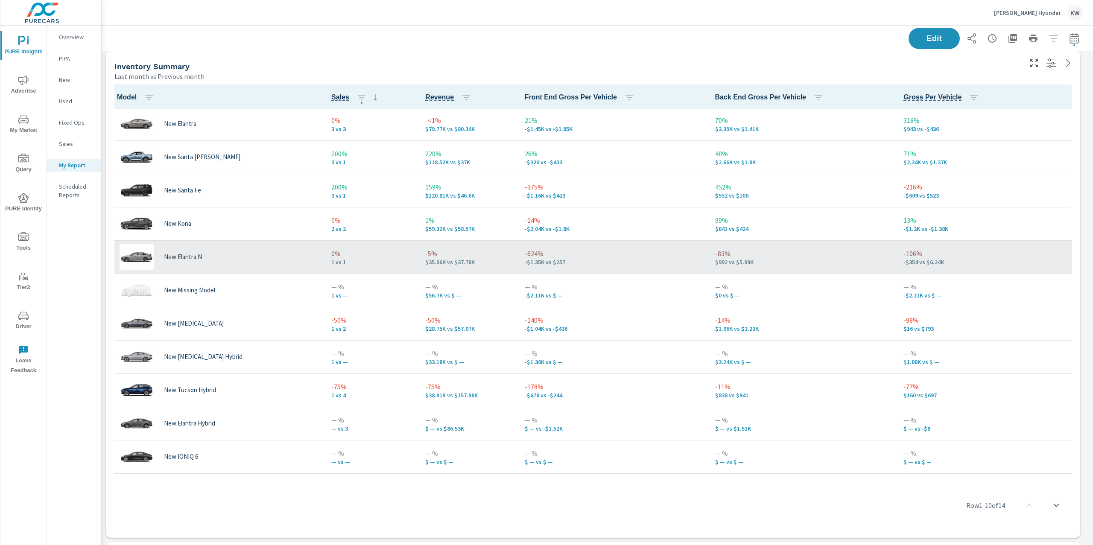
scroll to position [127, 0]
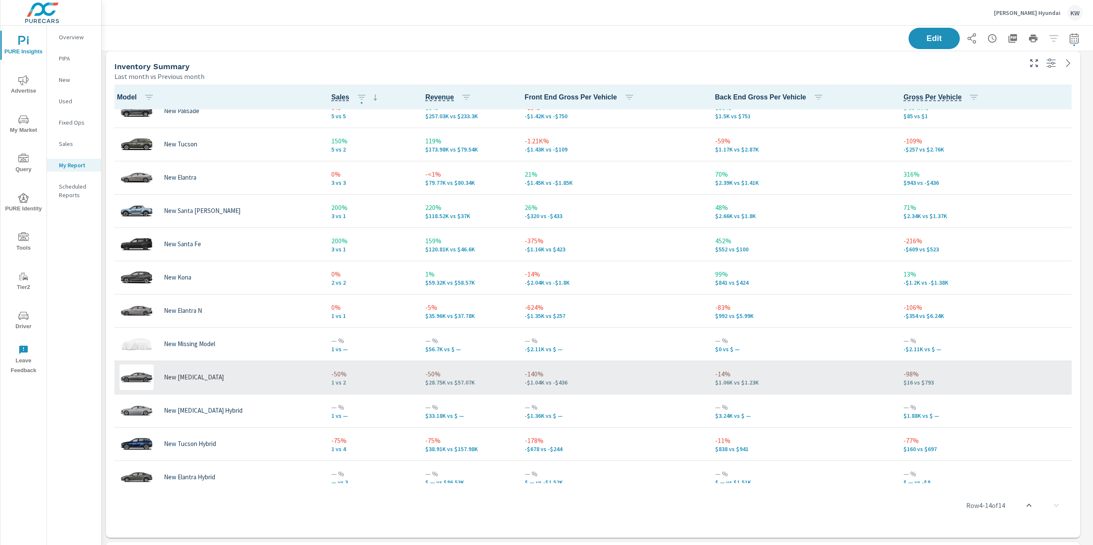
scroll to position [47, 0]
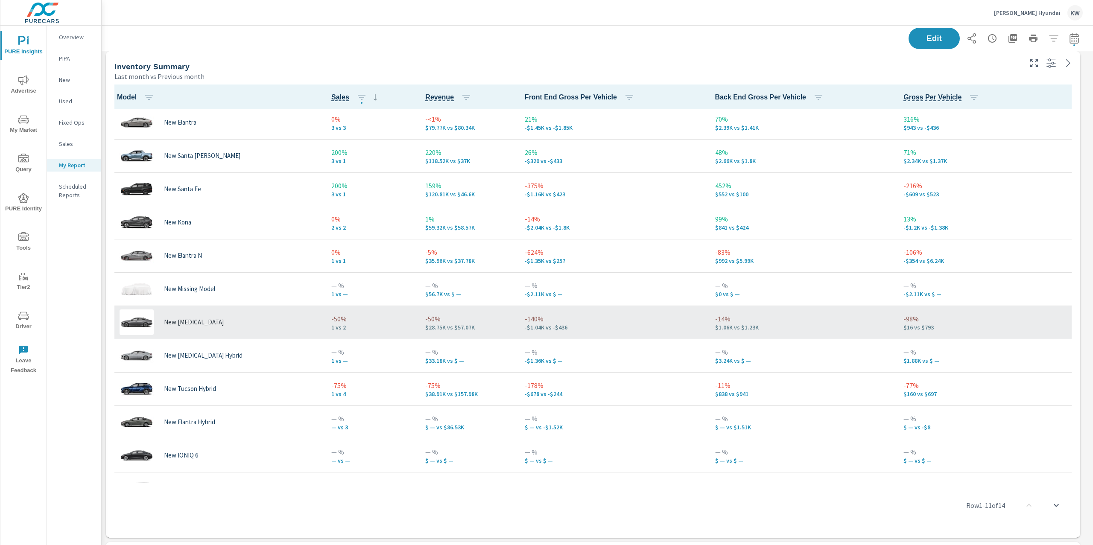
scroll to position [127, 0]
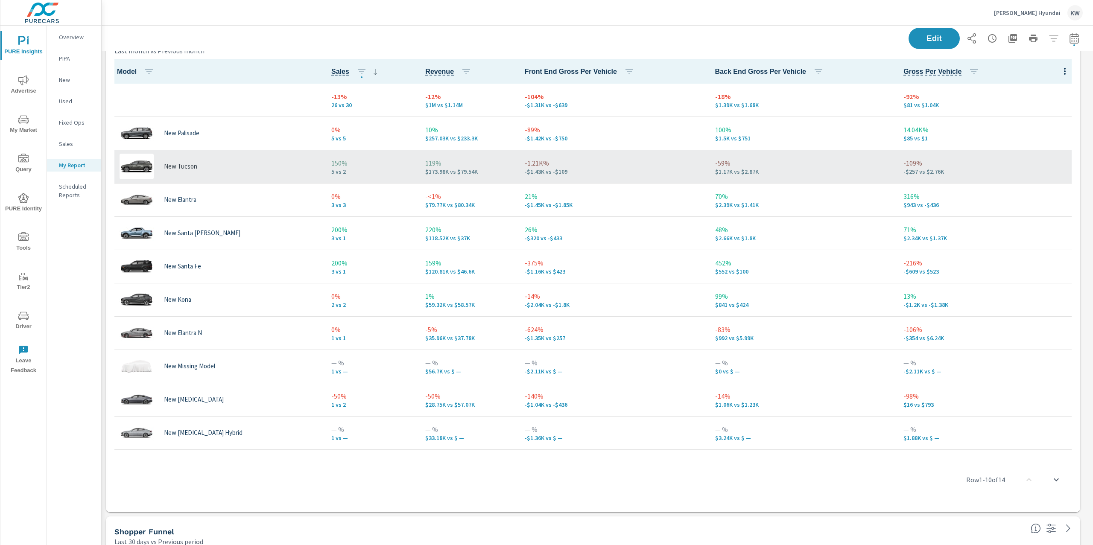
scroll to position [615, 0]
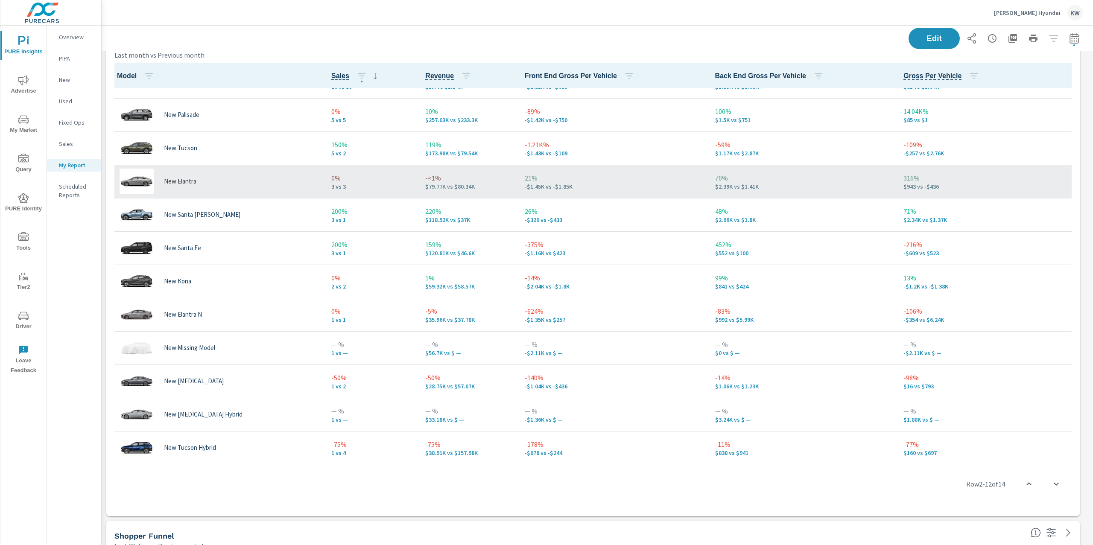
scroll to position [22, 0]
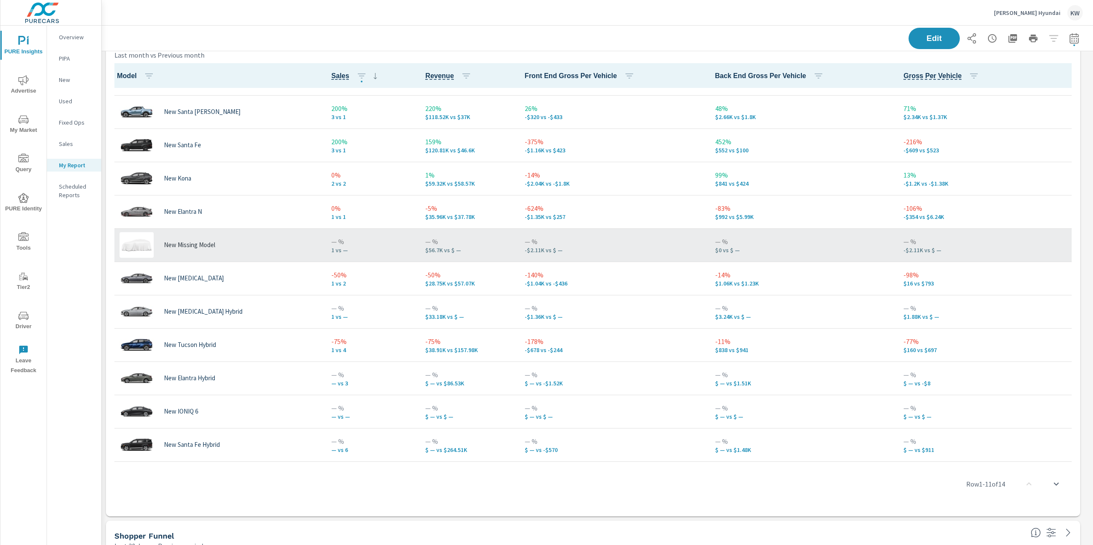
scroll to position [127, 0]
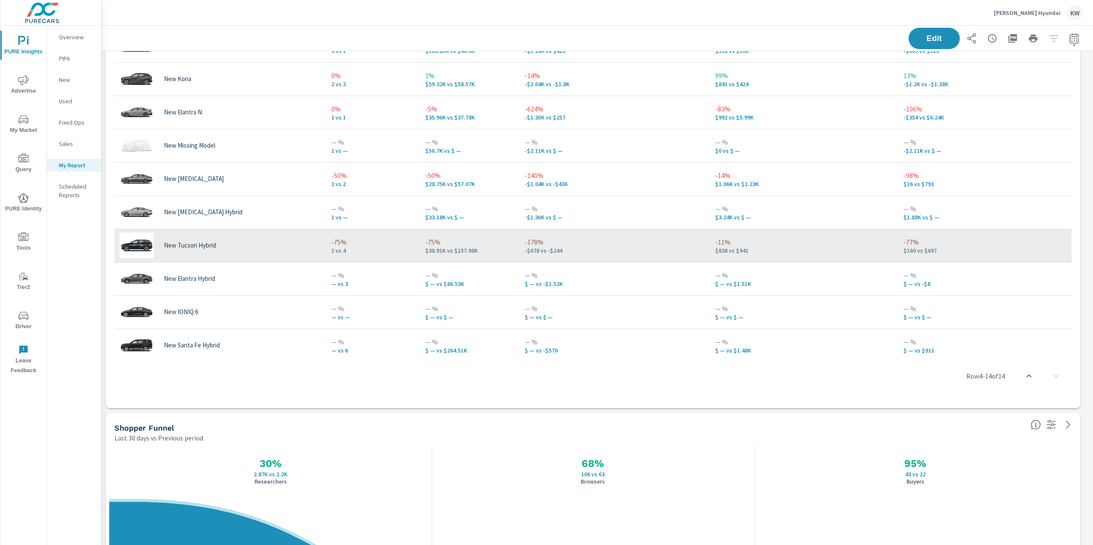
scroll to position [116, 0]
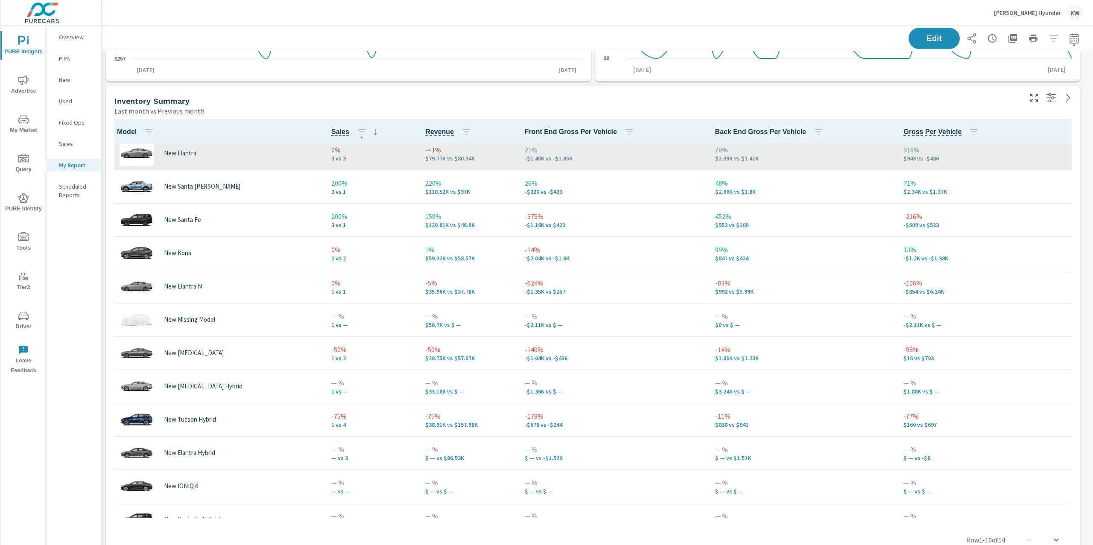
scroll to position [127, 0]
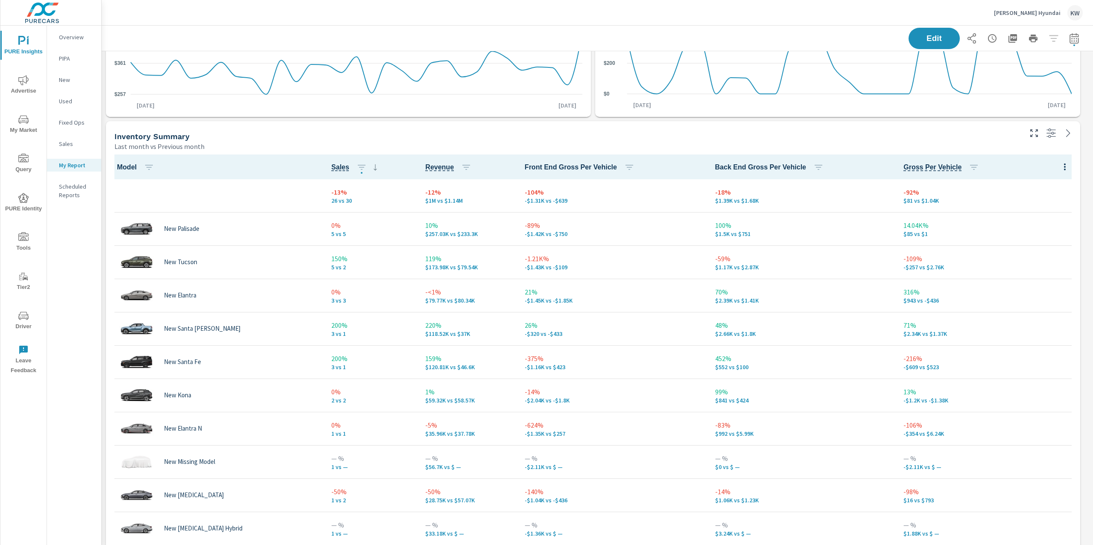
scroll to position [525, 0]
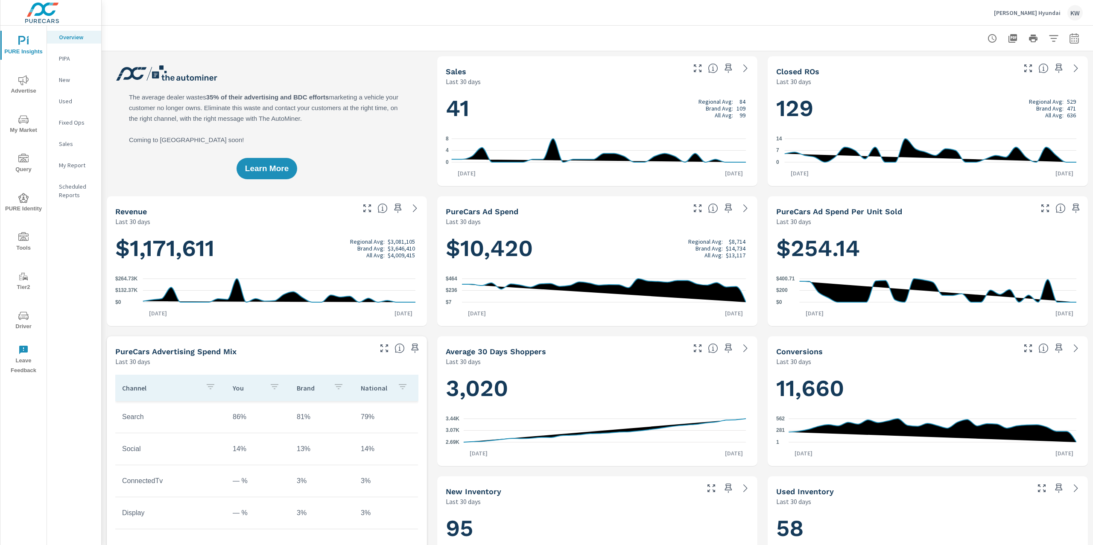
scroll to position [0, 0]
click at [23, 80] on icon "nav menu" at bounding box center [23, 80] width 10 height 10
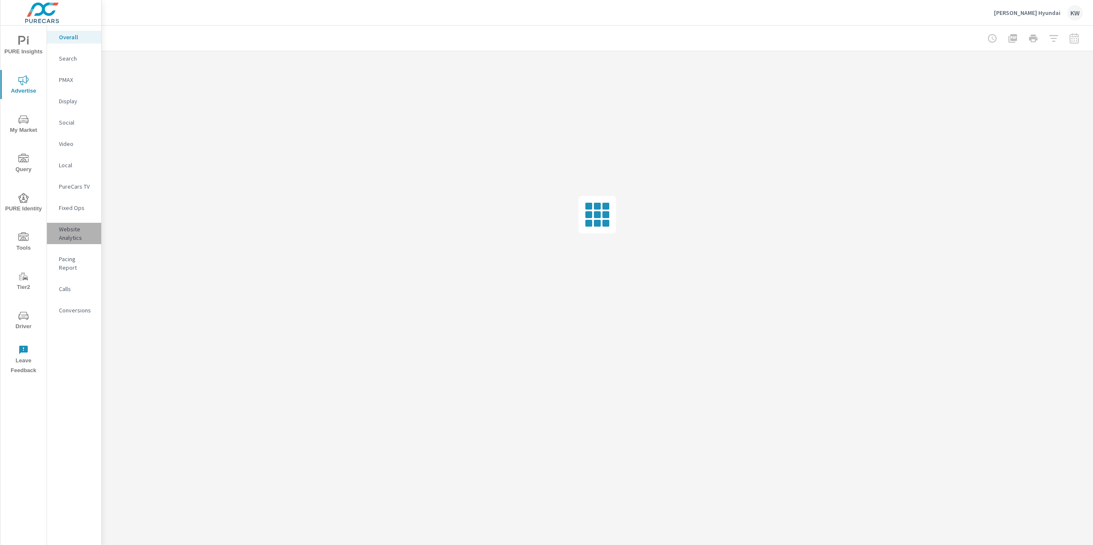
click at [74, 235] on p "Website Analytics" at bounding box center [76, 233] width 35 height 17
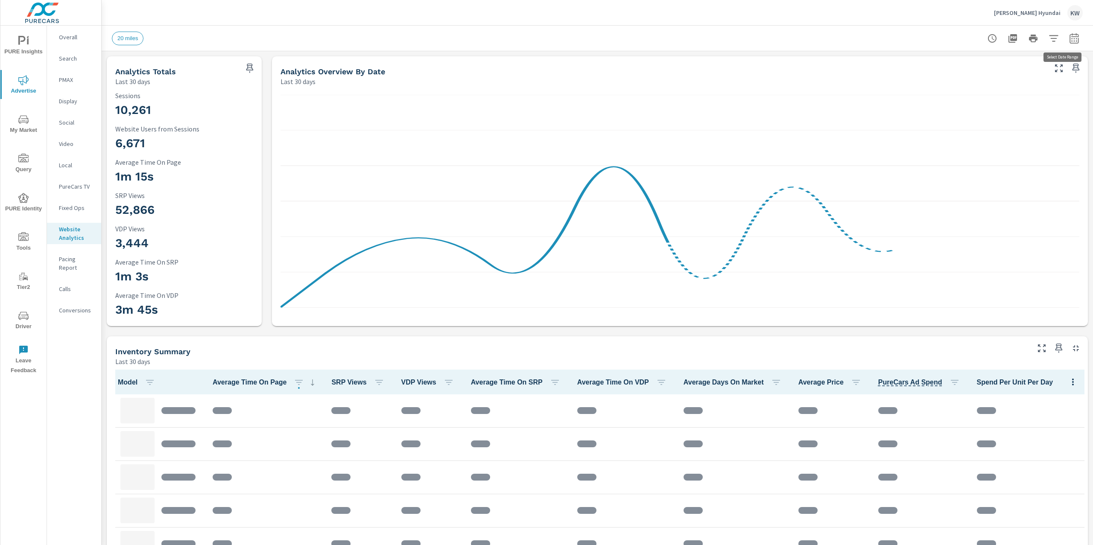
click at [1069, 41] on icon "button" at bounding box center [1074, 38] width 10 height 10
click at [1022, 70] on select "Custom [DATE] Last week Last 7 days Last 14 days Last 30 days Last 45 days Last…" at bounding box center [997, 73] width 85 height 17
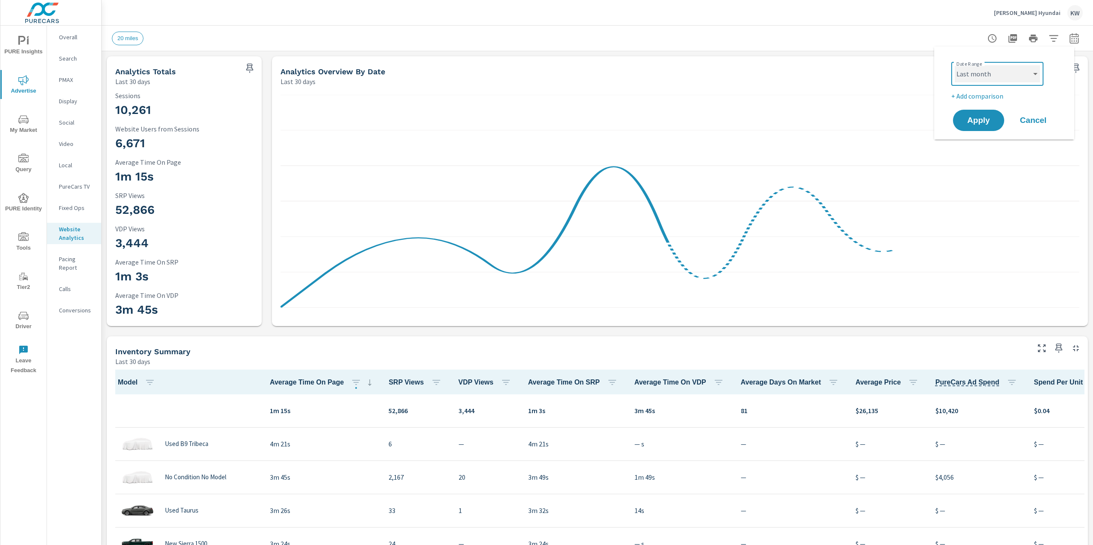
click at [955, 65] on select "Custom [DATE] Last week Last 7 days Last 14 days Last 30 days Last 45 days Last…" at bounding box center [997, 73] width 85 height 17
select select "Last month"
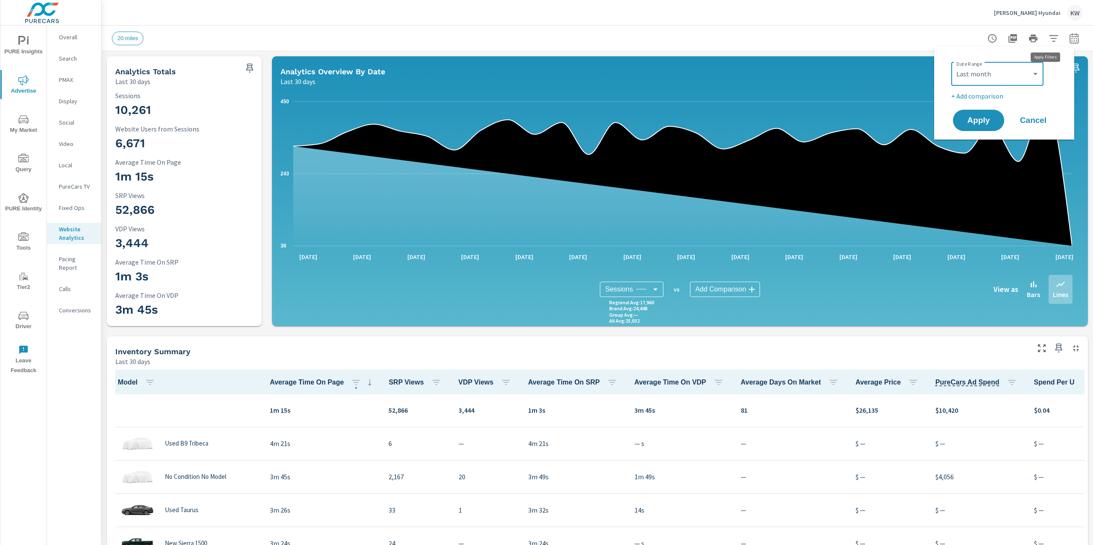
click at [1049, 40] on icon "button" at bounding box center [1054, 38] width 10 height 10
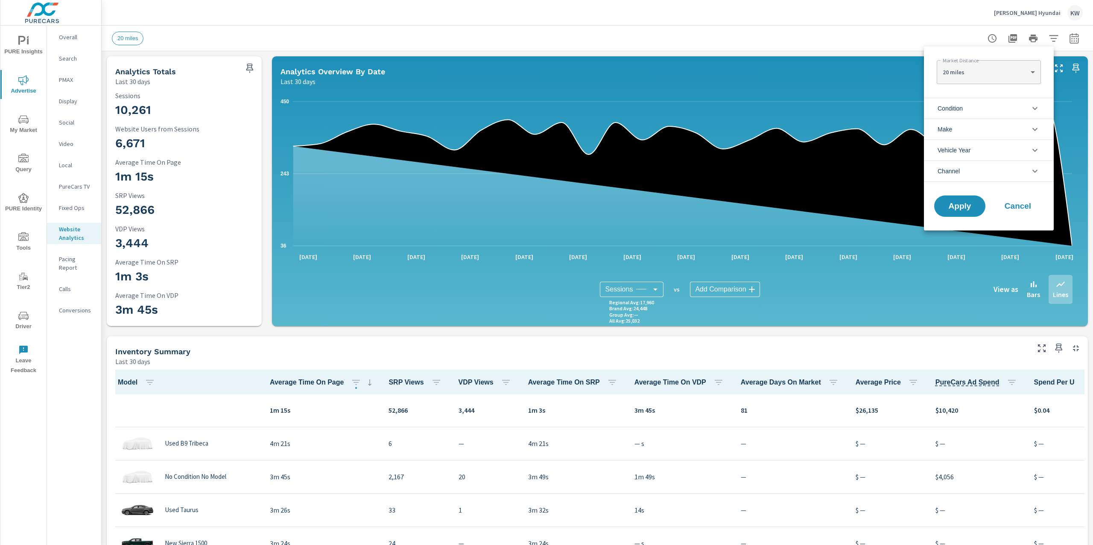
click at [1030, 114] on li "Condition" at bounding box center [989, 108] width 130 height 21
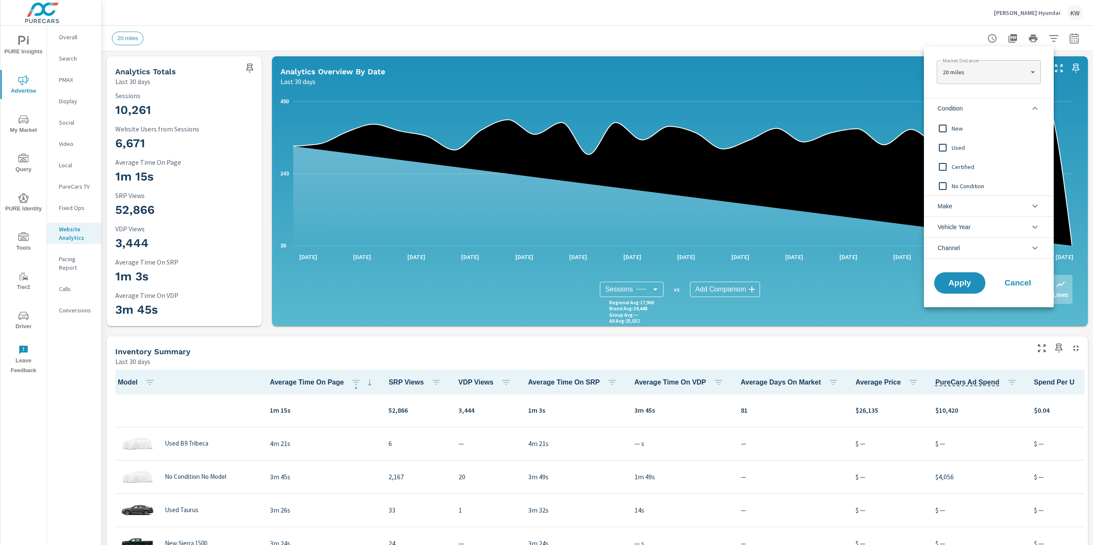
click at [948, 126] on input "filter options" at bounding box center [943, 129] width 18 height 18
click at [970, 283] on span "Apply" at bounding box center [959, 283] width 35 height 8
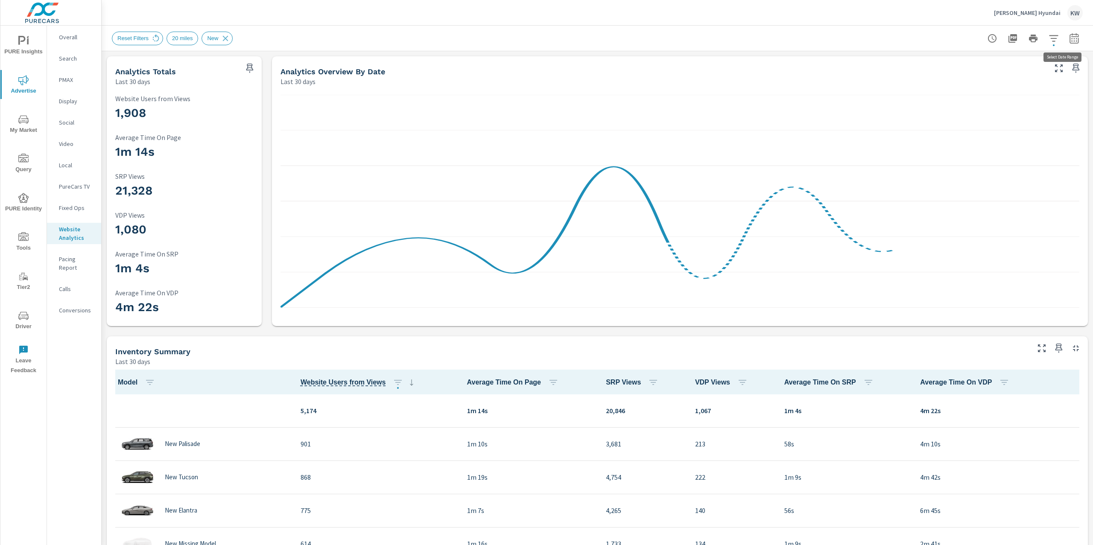
scroll to position [0, 0]
click at [1071, 40] on icon "button" at bounding box center [1074, 39] width 6 height 3
click at [1027, 69] on select "Custom [DATE] Last week Last 7 days Last 14 days Last 30 days Last 45 days Last…" at bounding box center [997, 73] width 85 height 17
click at [955, 65] on select "Custom [DATE] Last week Last 7 days Last 14 days Last 30 days Last 45 days Last…" at bounding box center [997, 73] width 85 height 17
select select "Last month"
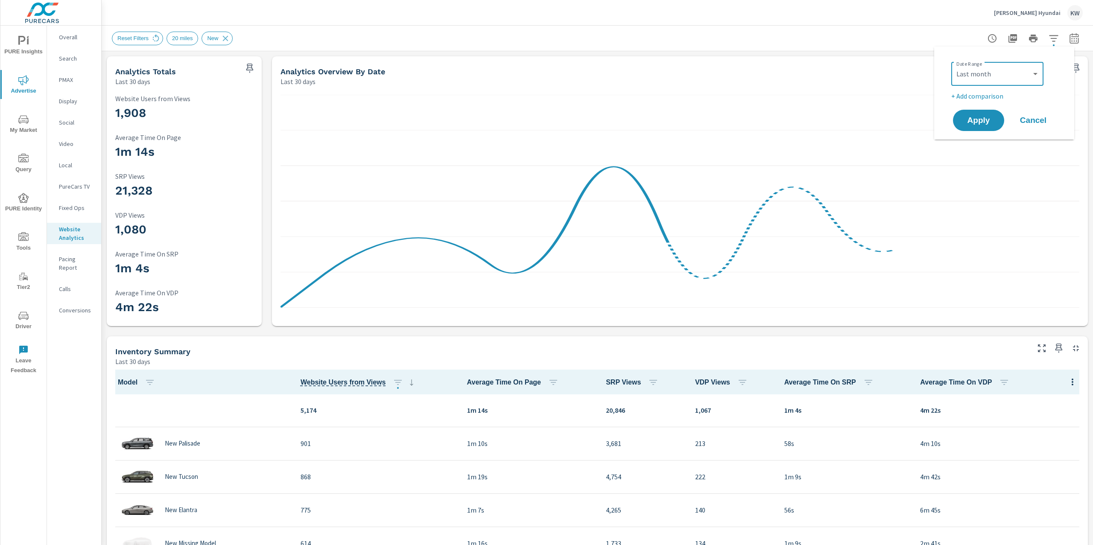
click at [994, 97] on p "+ Add comparison" at bounding box center [1005, 96] width 109 height 10
click at [993, 112] on select "Custom Previous period Previous month Previous year" at bounding box center [997, 111] width 85 height 17
click at [955, 103] on select "Custom Previous period Previous month Previous year" at bounding box center [997, 111] width 85 height 17
select select "Previous month"
click at [984, 149] on button "Apply" at bounding box center [978, 144] width 53 height 22
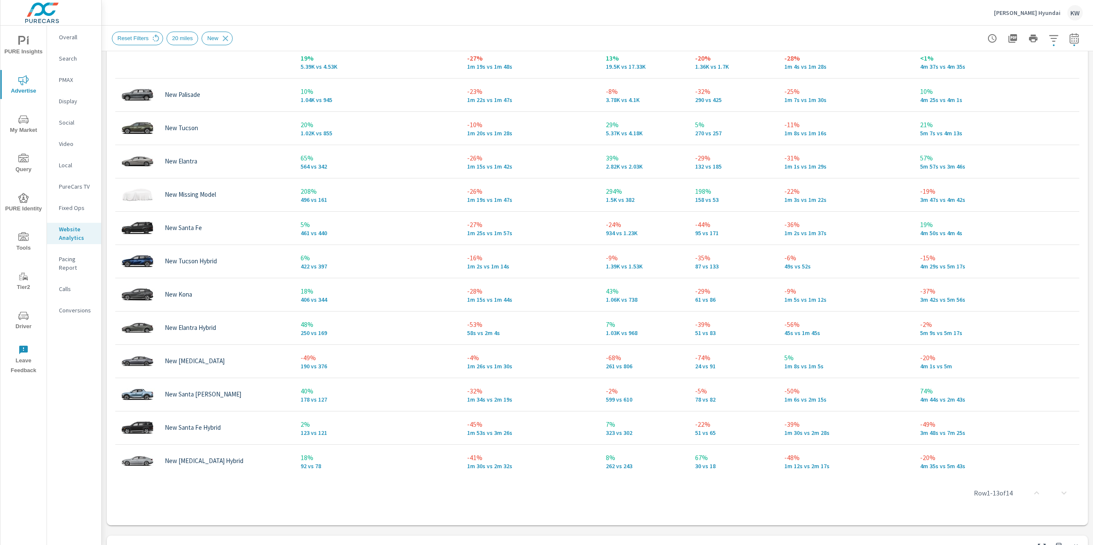
scroll to position [436, 0]
drag, startPoint x: 1093, startPoint y: 345, endPoint x: 1085, endPoint y: 376, distance: 31.7
click at [1090, 375] on div "Analytics Drilldown [PERSON_NAME] Hyundai Report date range: [DATE] - [DATE] vs…" at bounding box center [598, 286] width 992 height 520
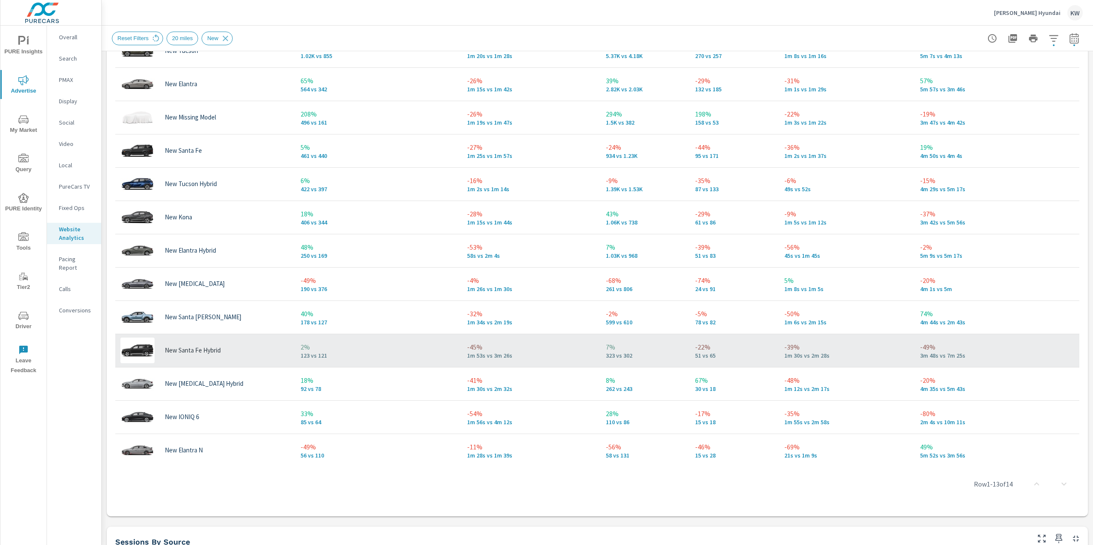
scroll to position [76, 0]
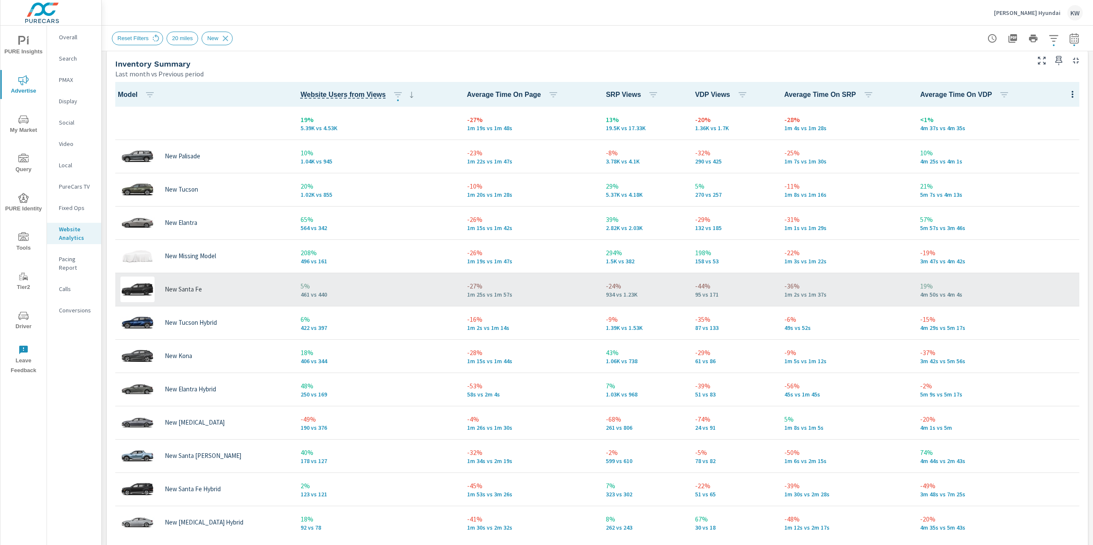
scroll to position [373, 0]
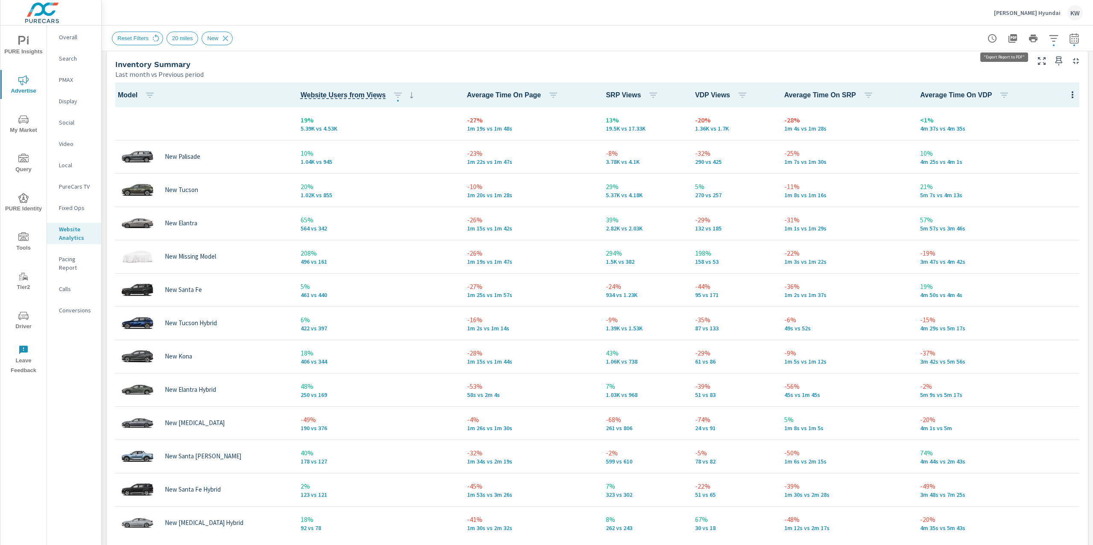
click at [1008, 41] on icon "button" at bounding box center [1013, 38] width 10 height 10
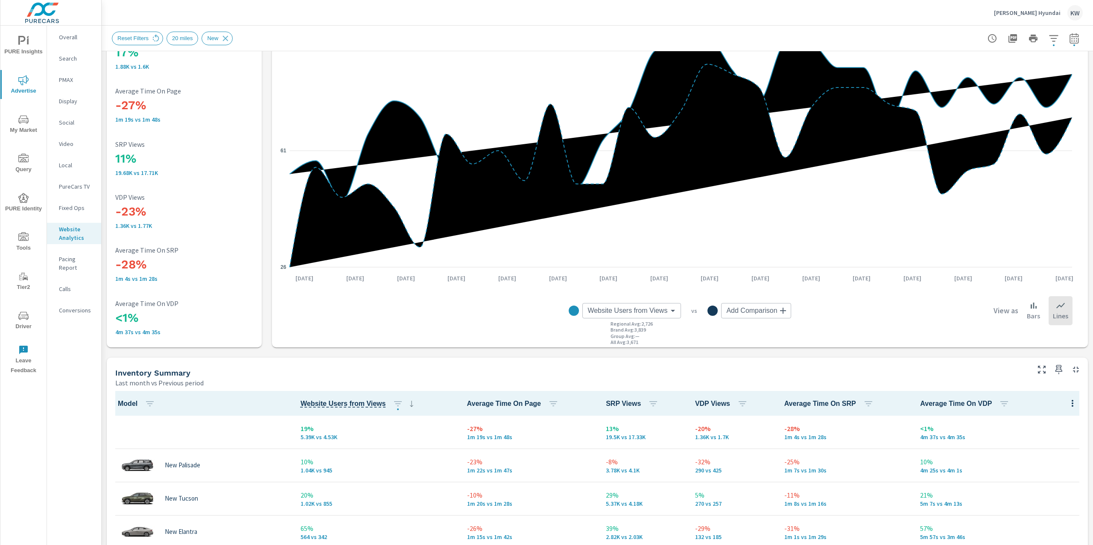
scroll to position [0, 0]
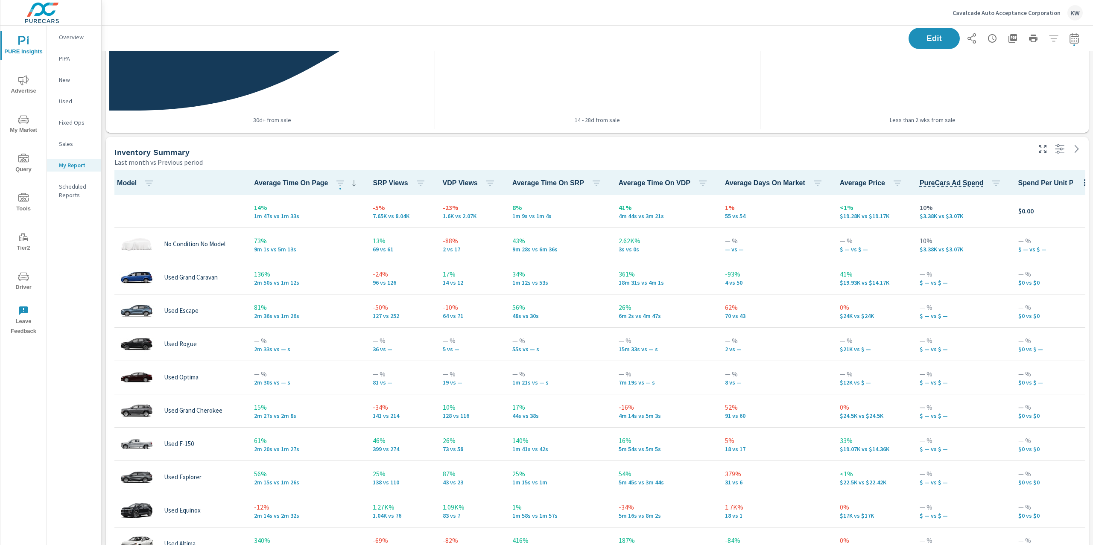
scroll to position [352, 0]
